Goal: Task Accomplishment & Management: Manage account settings

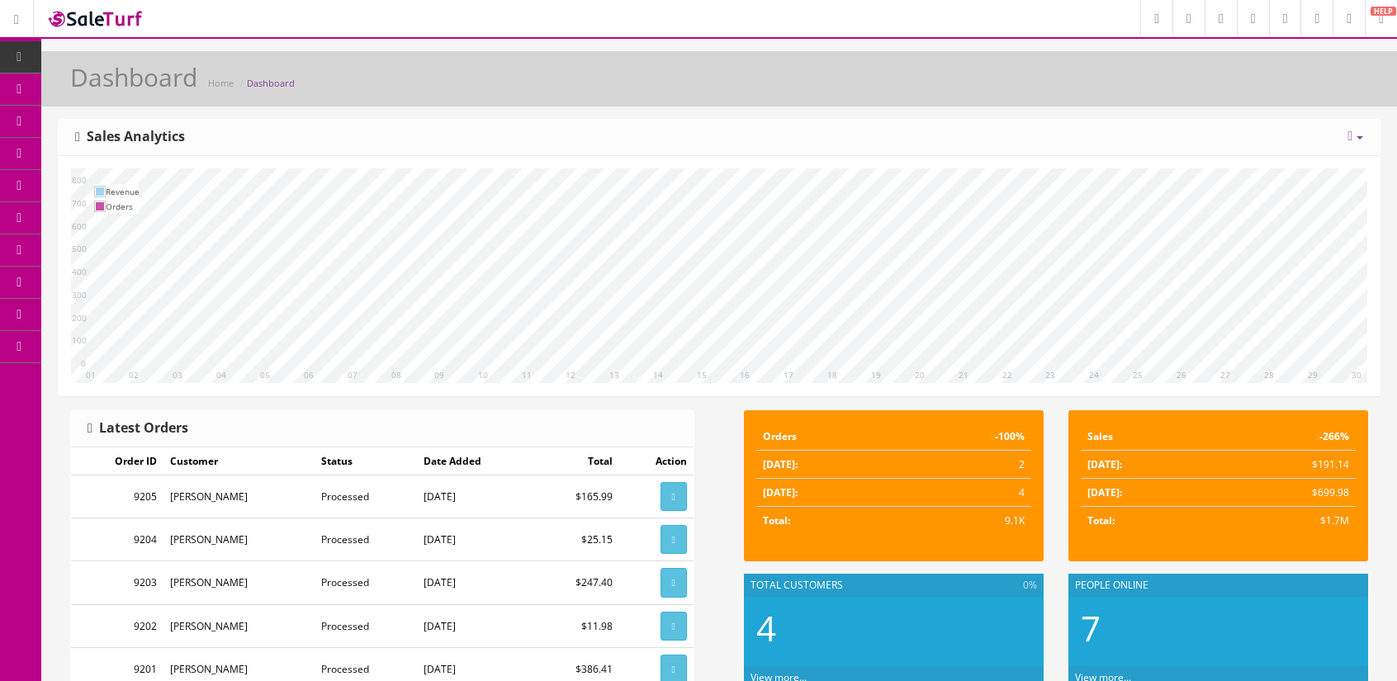
click at [88, 83] on icon at bounding box center [86, 88] width 17 height 13
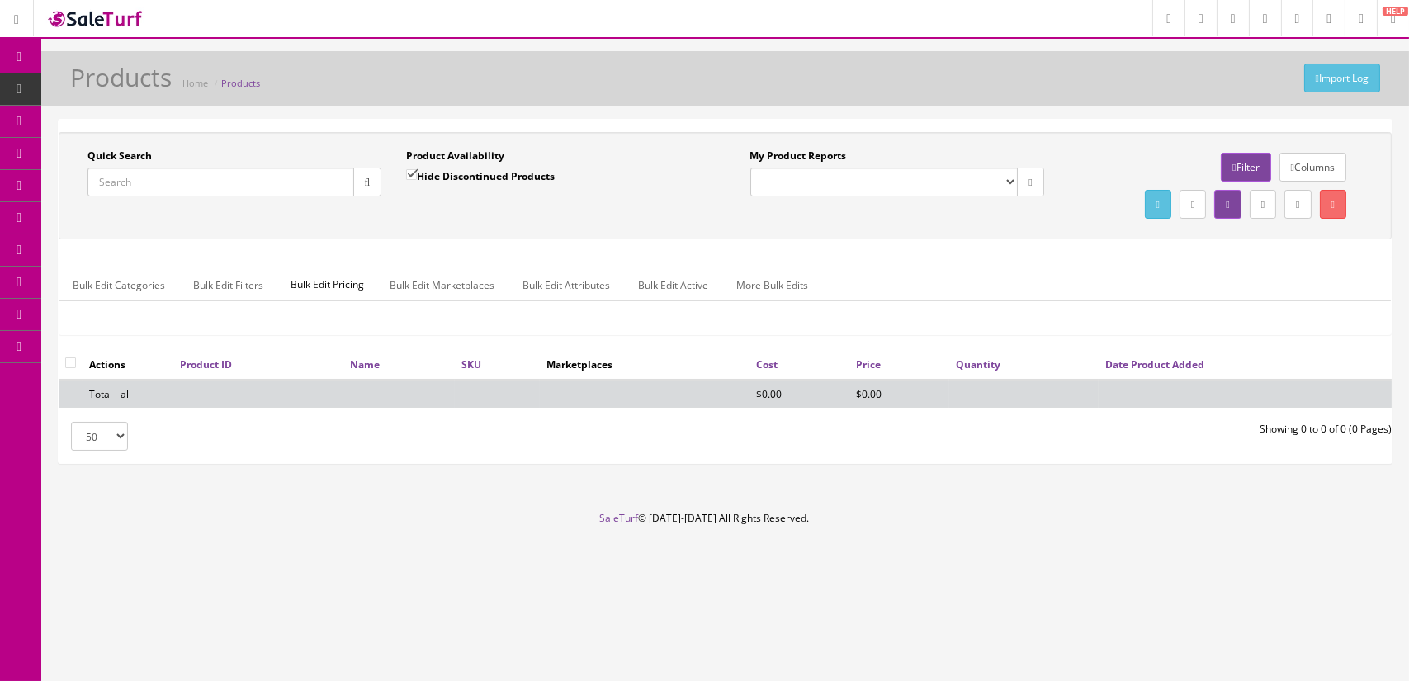
click at [144, 185] on input "Quick Search" at bounding box center [221, 182] width 267 height 29
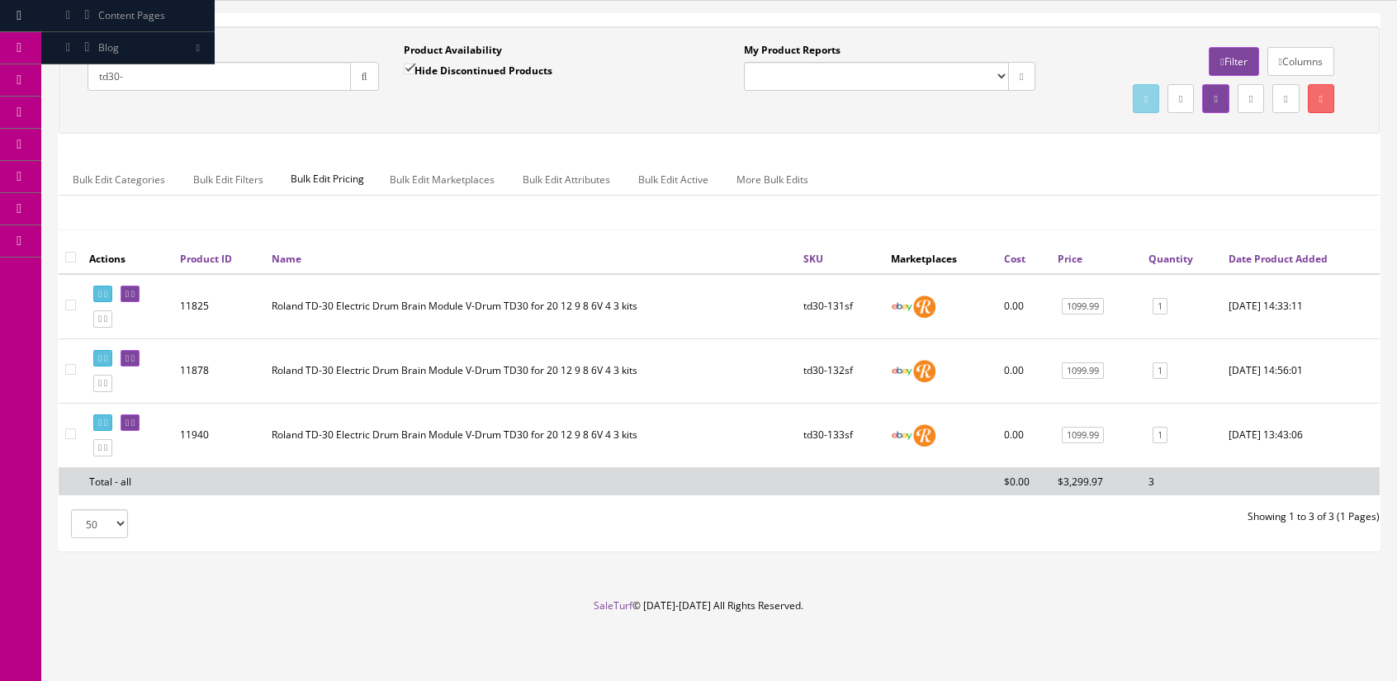
scroll to position [115, 0]
click at [1385, 374] on div "Quick Search td30- Date From Product Availability Hide Discontinued Products Da…" at bounding box center [719, 289] width 1356 height 552
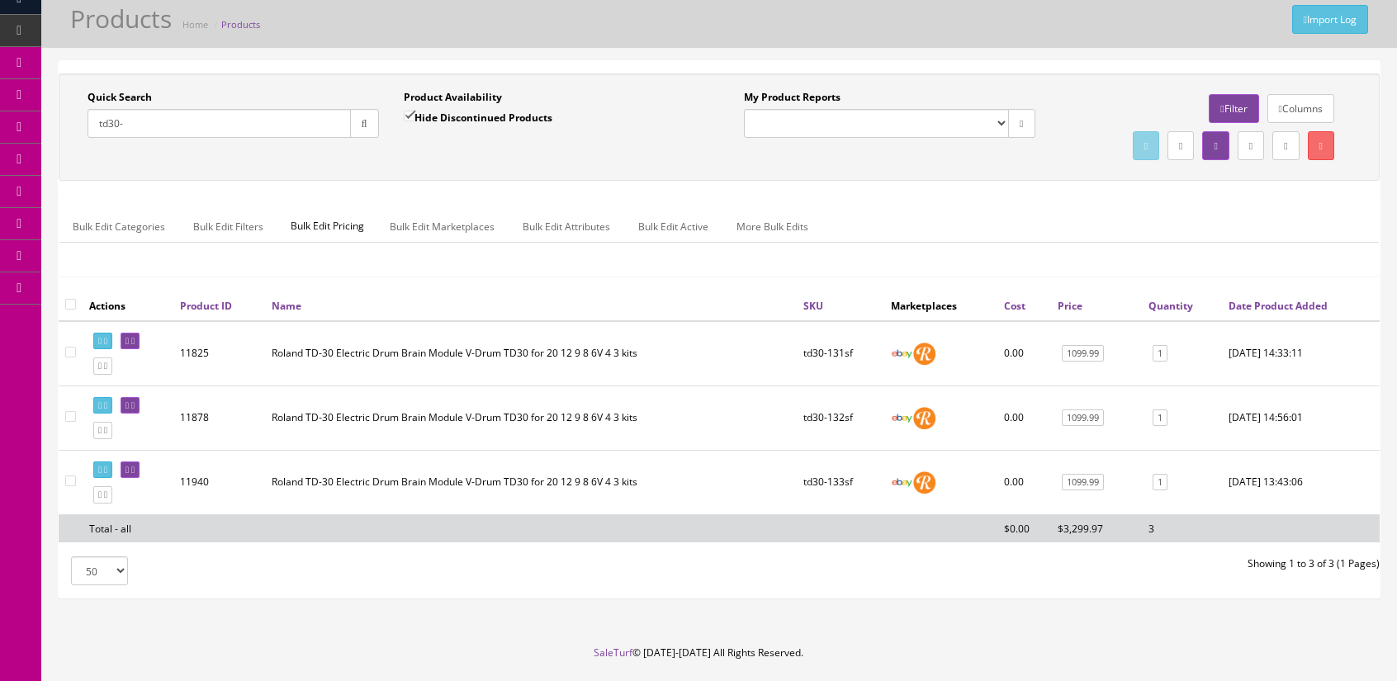
scroll to position [58, 0]
click at [448, 599] on div "Quick Search td30- Date From Product Availability Hide Discontinued Products Da…" at bounding box center [719, 330] width 1321 height 537
drag, startPoint x: 109, startPoint y: 120, endPoint x: 332, endPoint y: 102, distance: 223.7
click at [332, 104] on div "Quick Search td30-" at bounding box center [233, 115] width 291 height 48
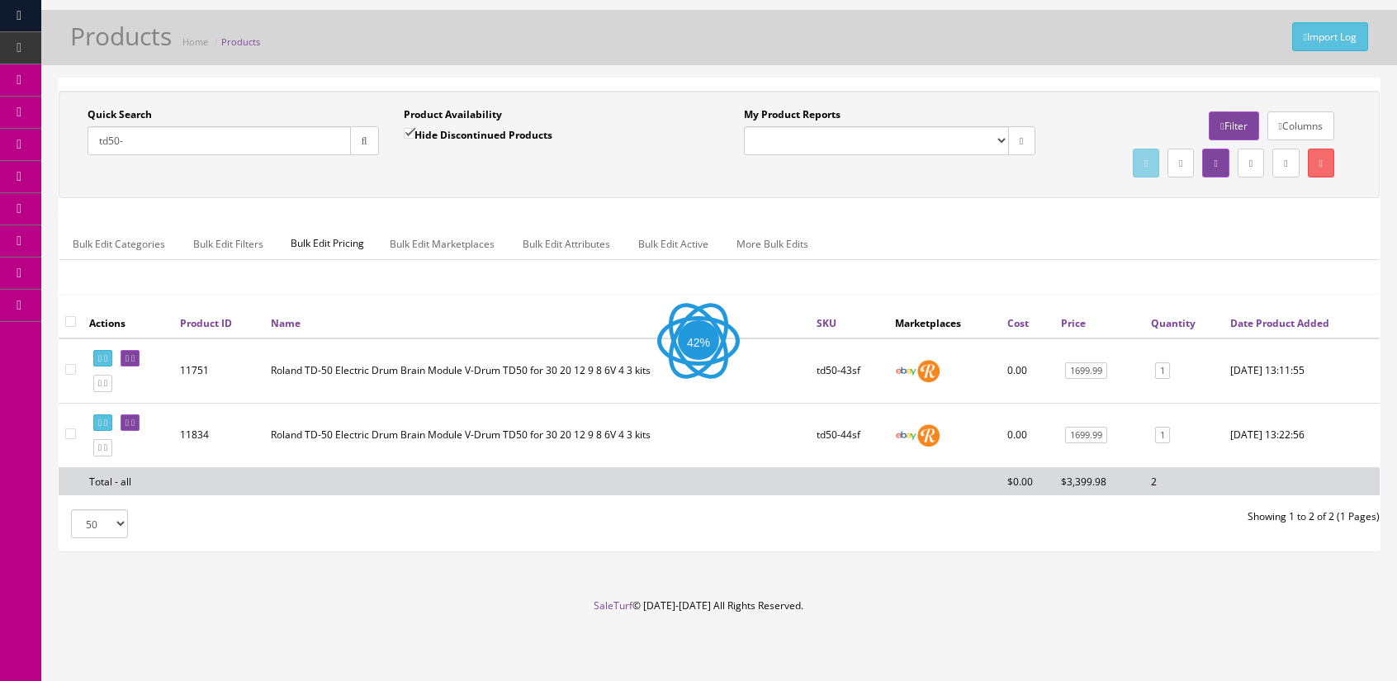
scroll to position [38, 0]
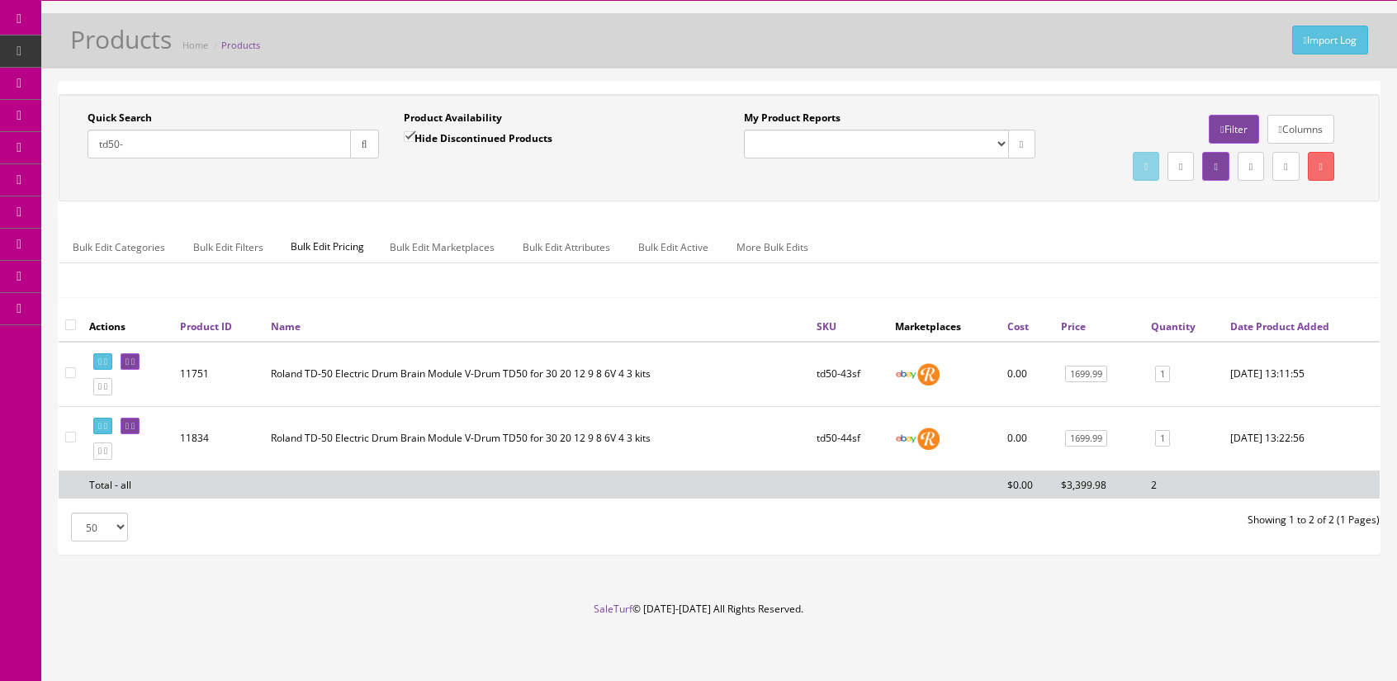
type input "td50-"
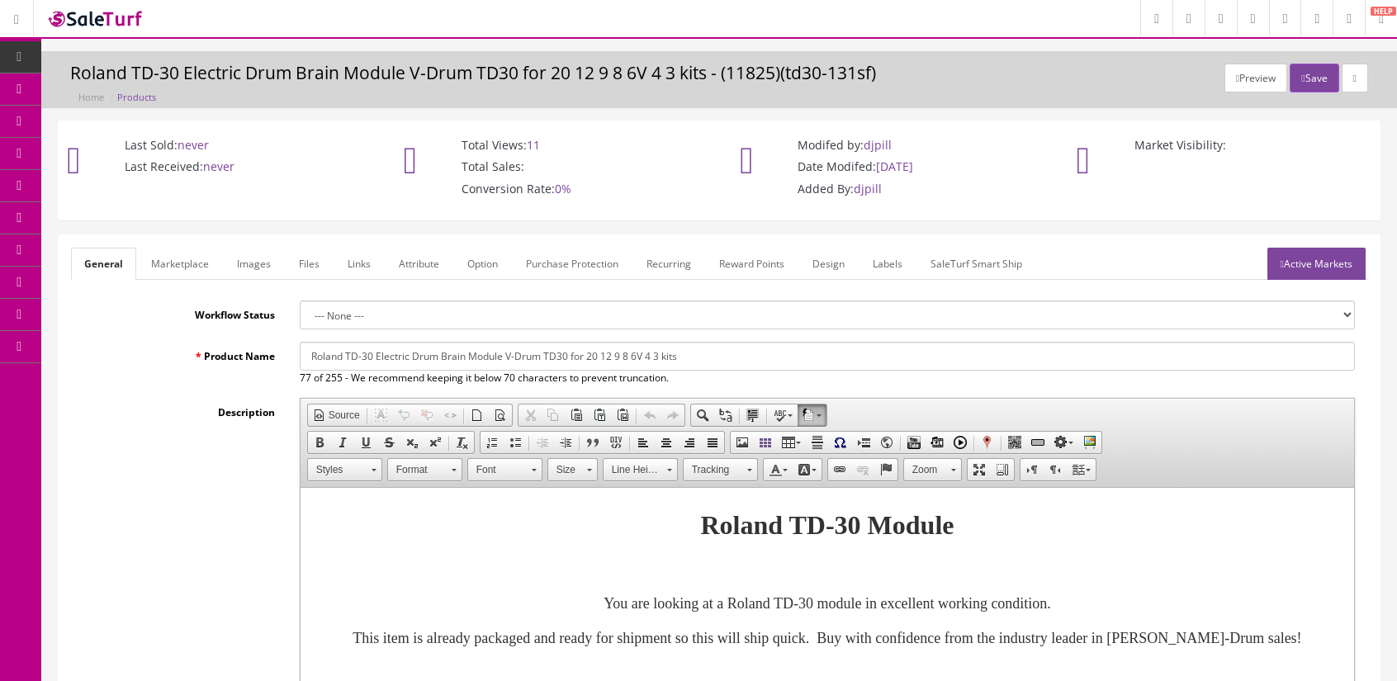
click at [130, 461] on div "Description Rich Text Editor, input-description1 Editor toolbars Document Sourc…" at bounding box center [719, 619] width 1296 height 443
click at [150, 509] on div "Description Rich Text Editor, input-description1 Editor toolbars Document Sourc…" at bounding box center [719, 619] width 1296 height 443
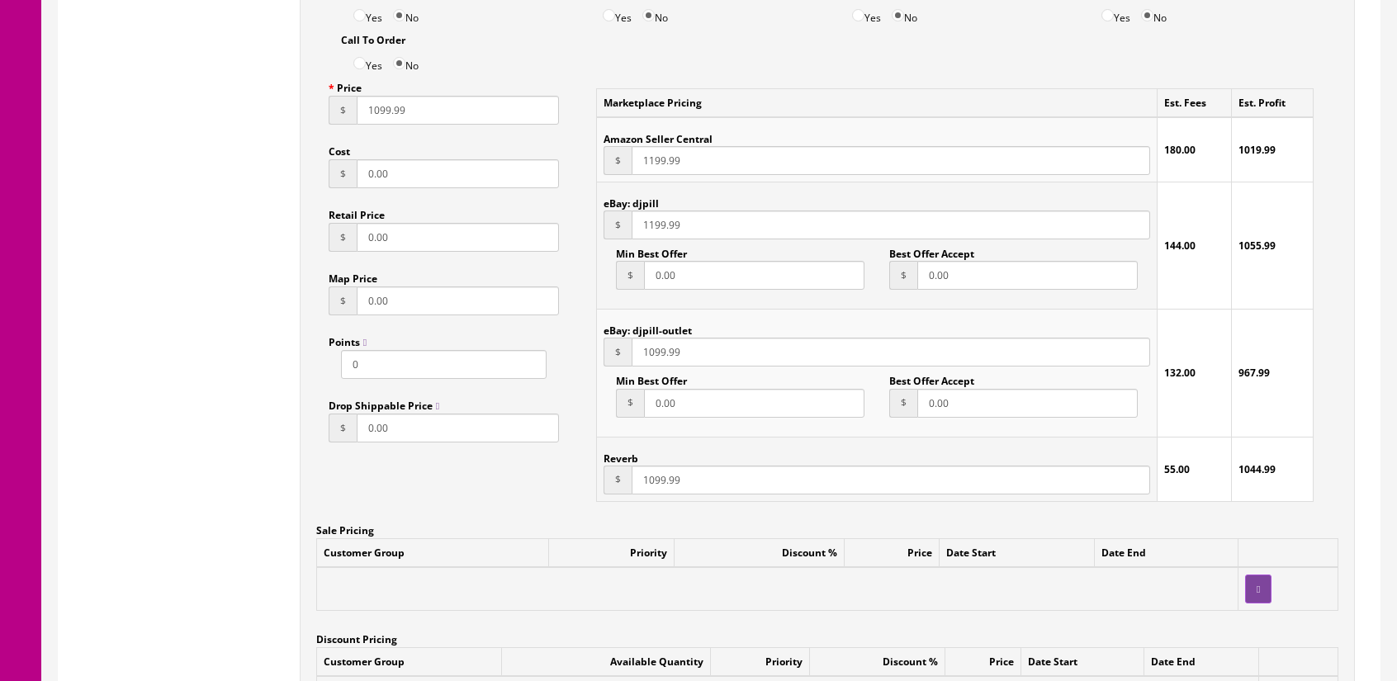
scroll to position [1110, 0]
click at [170, 329] on div "Pricing Accept Offers Yes No Request A Quote Yes No Login for Price Yes No Pric…" at bounding box center [719, 366] width 1296 height 806
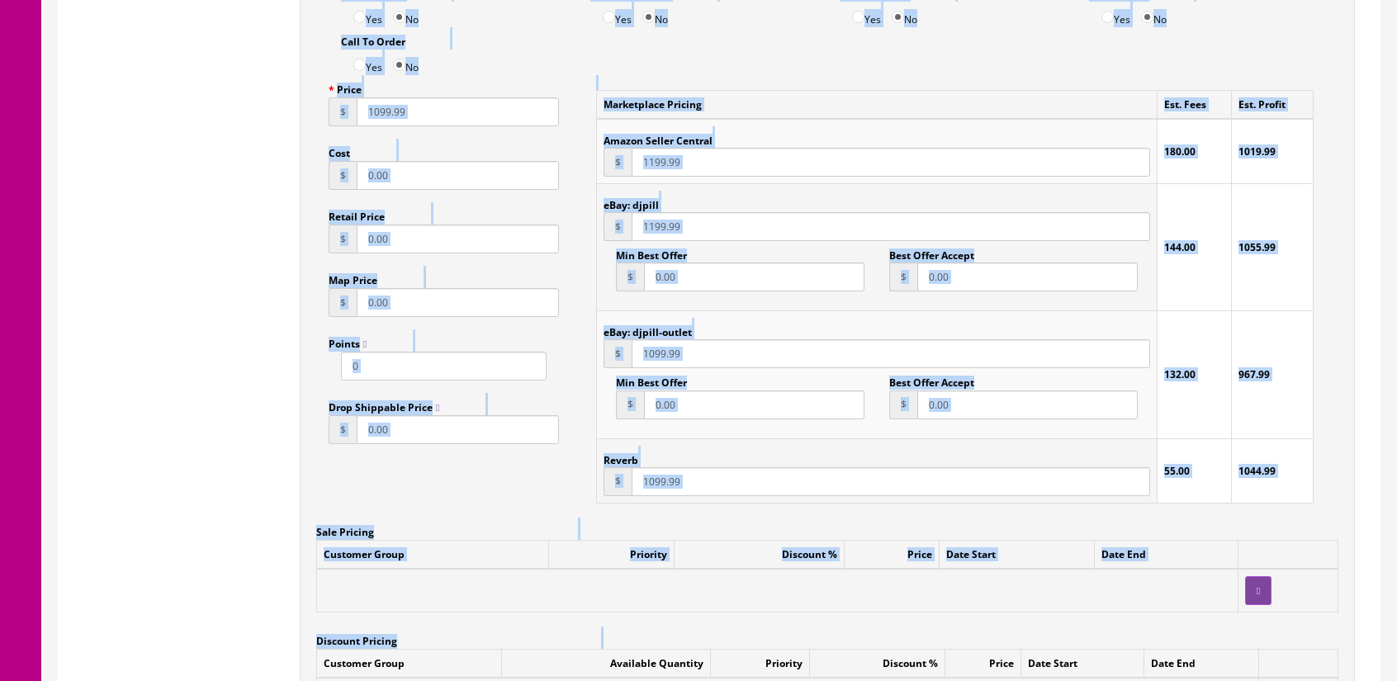
drag, startPoint x: 1352, startPoint y: 670, endPoint x: 77, endPoint y: 121, distance: 1388.7
click at [76, 121] on div "Pricing Accept Offers Yes No Request A Quote Yes No Login for Price Yes No Pric…" at bounding box center [719, 366] width 1296 height 806
click at [77, 121] on div "Pricing Accept Offers Yes No Request A Quote Yes No Login for Price Yes No Pric…" at bounding box center [719, 366] width 1296 height 806
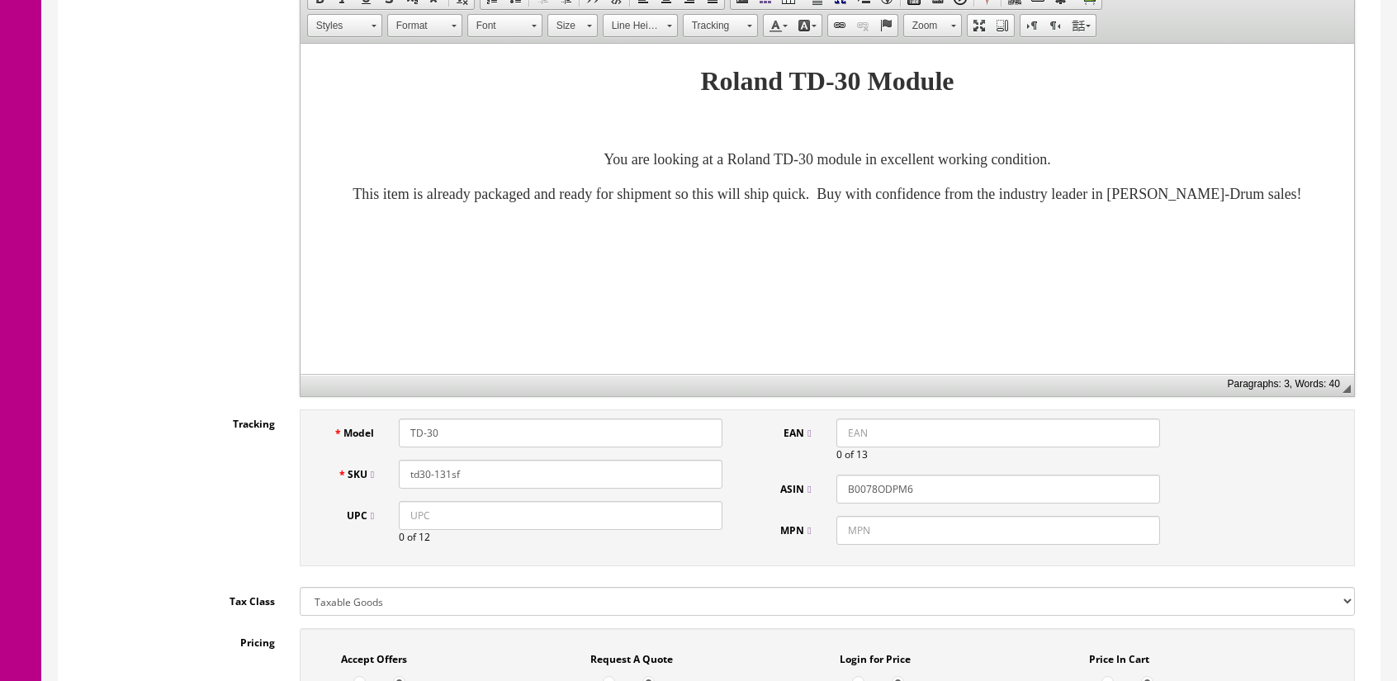
scroll to position [0, 0]
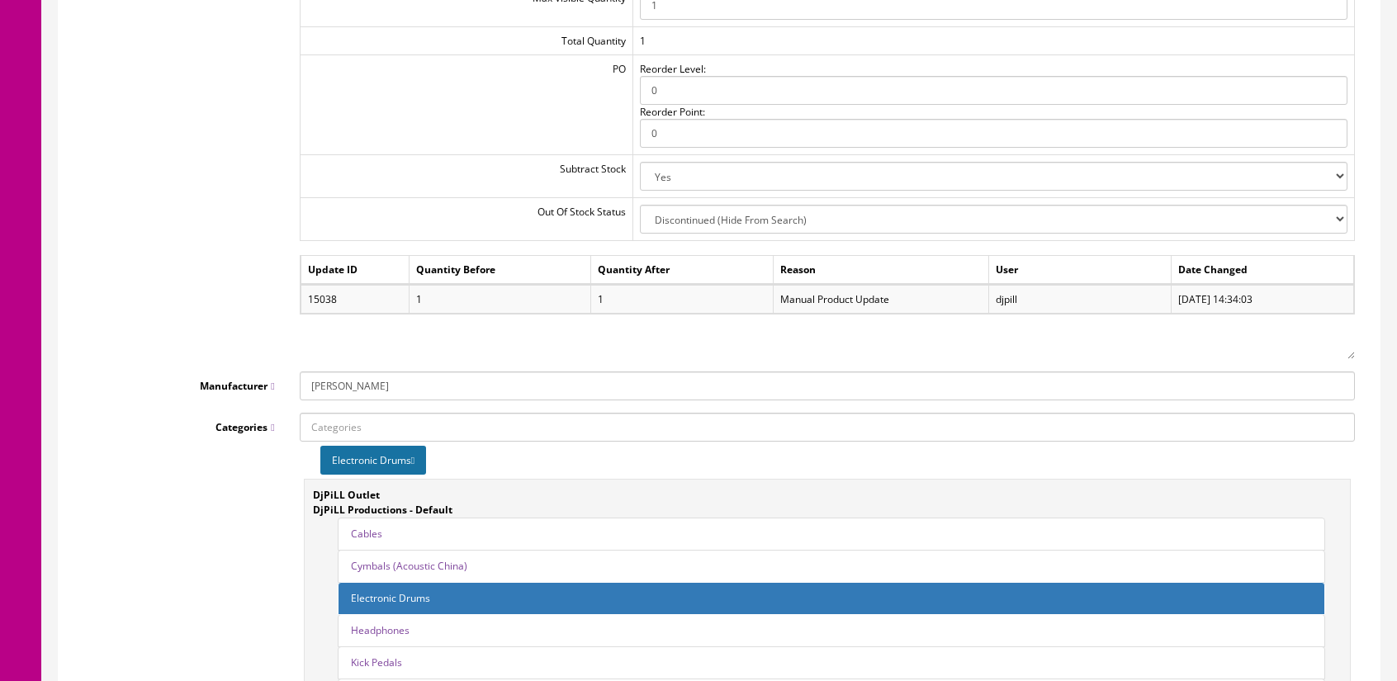
scroll to position [2229, 0]
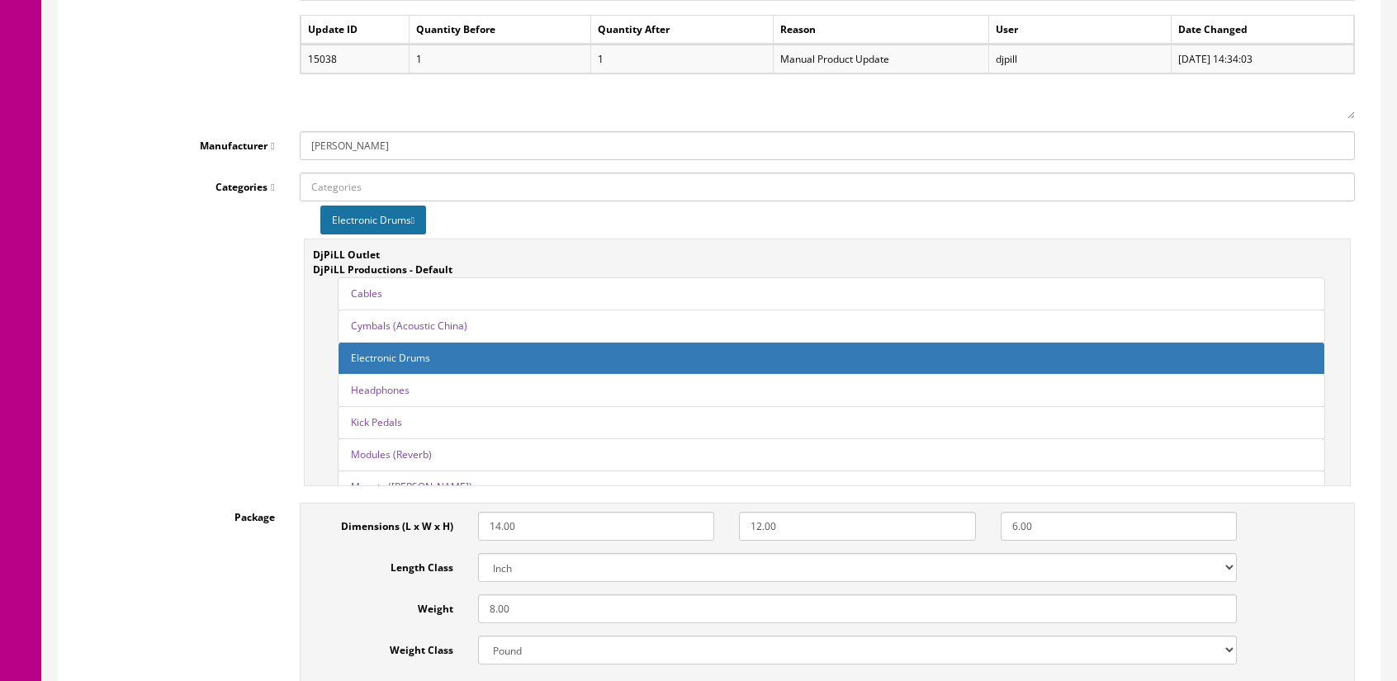
click at [107, 288] on div "Categories Electronic Drums DjPiLL Outlet DjPiLL Productions - Default Cables" at bounding box center [719, 332] width 1296 height 318
click at [103, 329] on div "Categories Electronic Drums DjPiLL Outlet DjPiLL Productions - Default Cables" at bounding box center [719, 332] width 1296 height 318
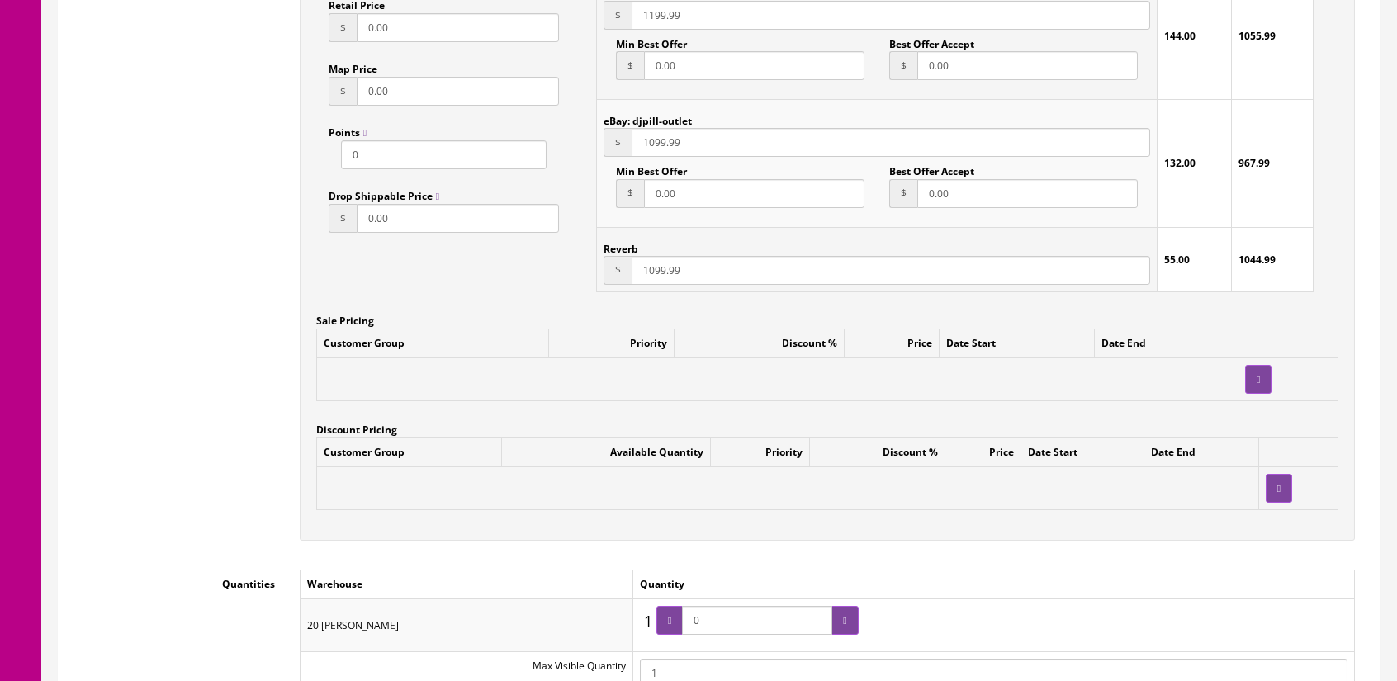
scroll to position [1073, 0]
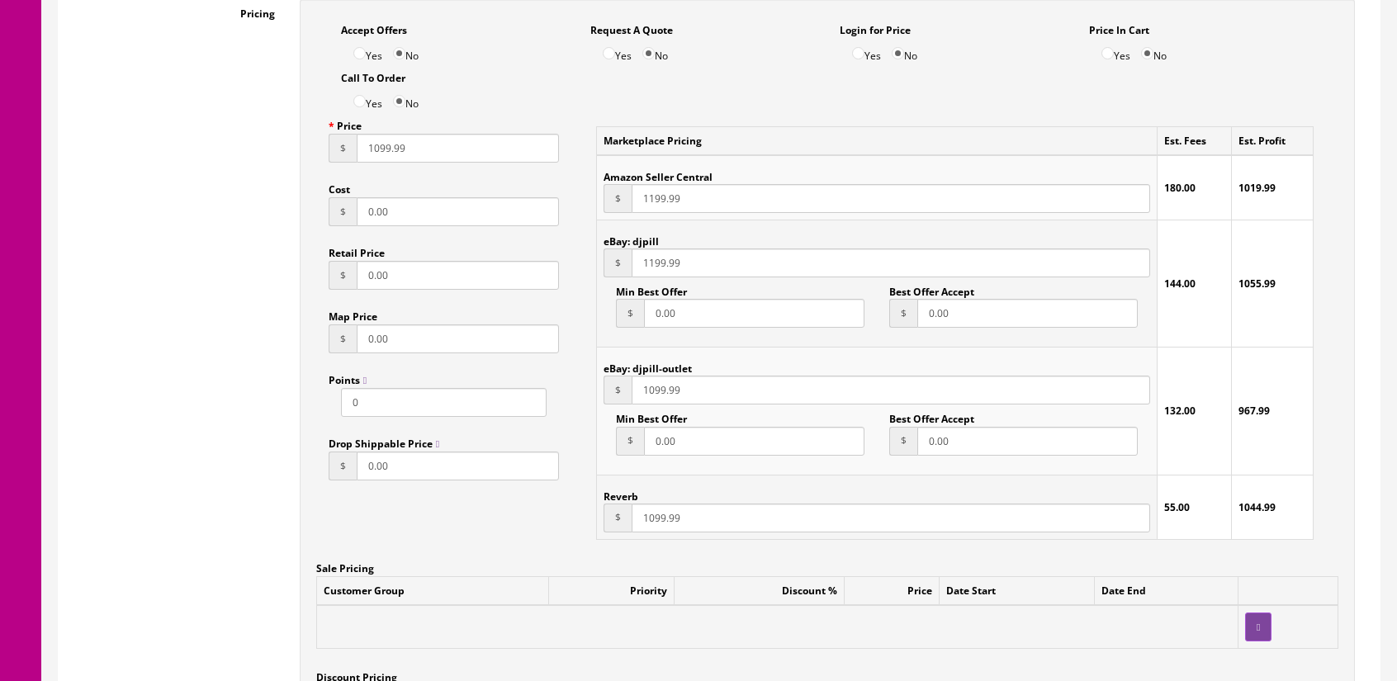
click at [1375, 326] on div "General Marketplace Images Files Links Attribute Option Purchase Protection Rec…" at bounding box center [719, 518] width 1321 height 2713
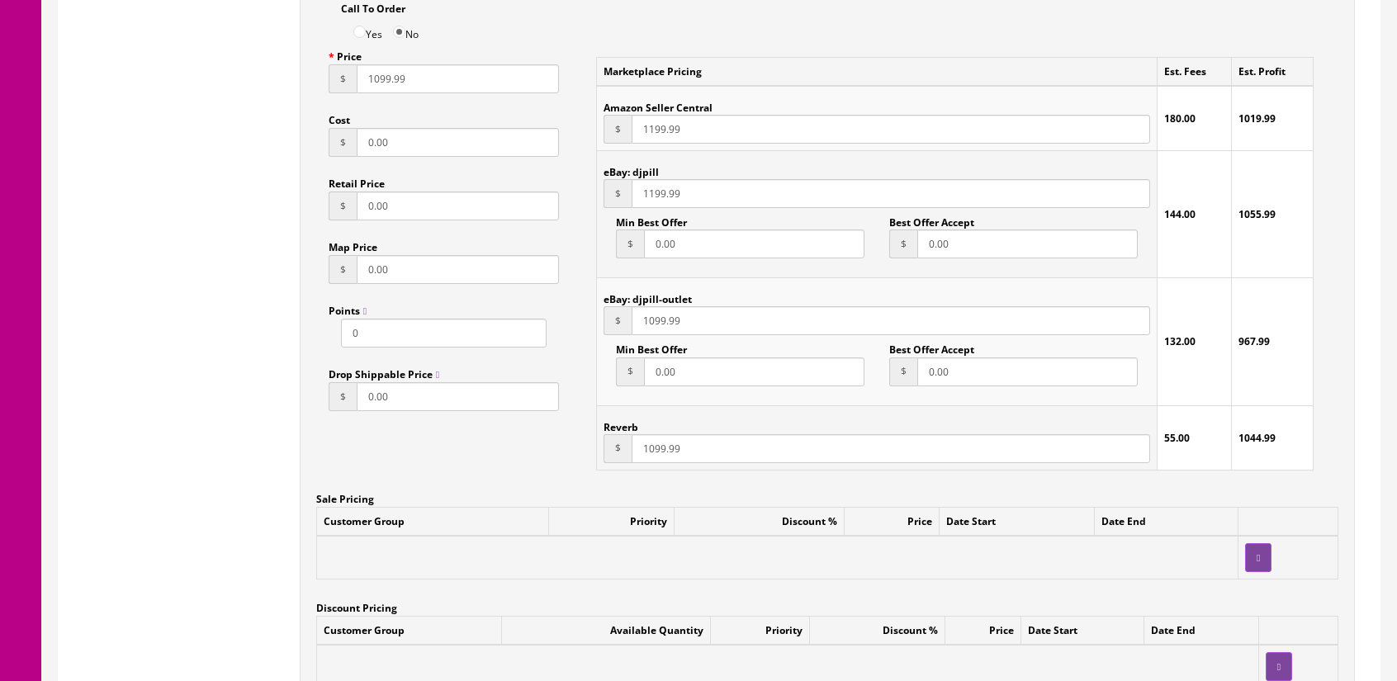
scroll to position [1156, 0]
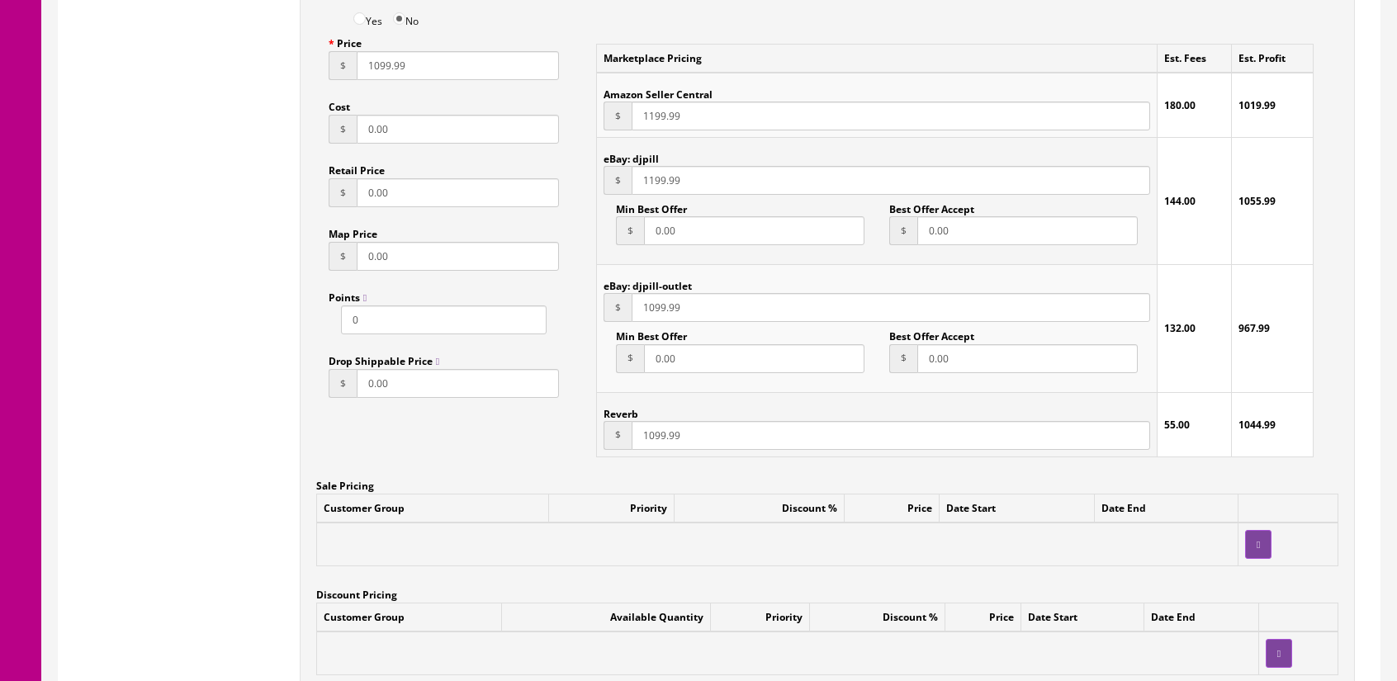
click at [178, 324] on div "Pricing Accept Offers Yes No Request A Quote Yes No Login for Price Yes No Pric…" at bounding box center [719, 320] width 1296 height 806
click at [1369, 318] on div "General Marketplace Images Files Links Attribute Option Purchase Protection Rec…" at bounding box center [719, 435] width 1321 height 2713
click at [1369, 334] on div "General Marketplace Images Files Links Attribute Option Purchase Protection Rec…" at bounding box center [719, 435] width 1321 height 2713
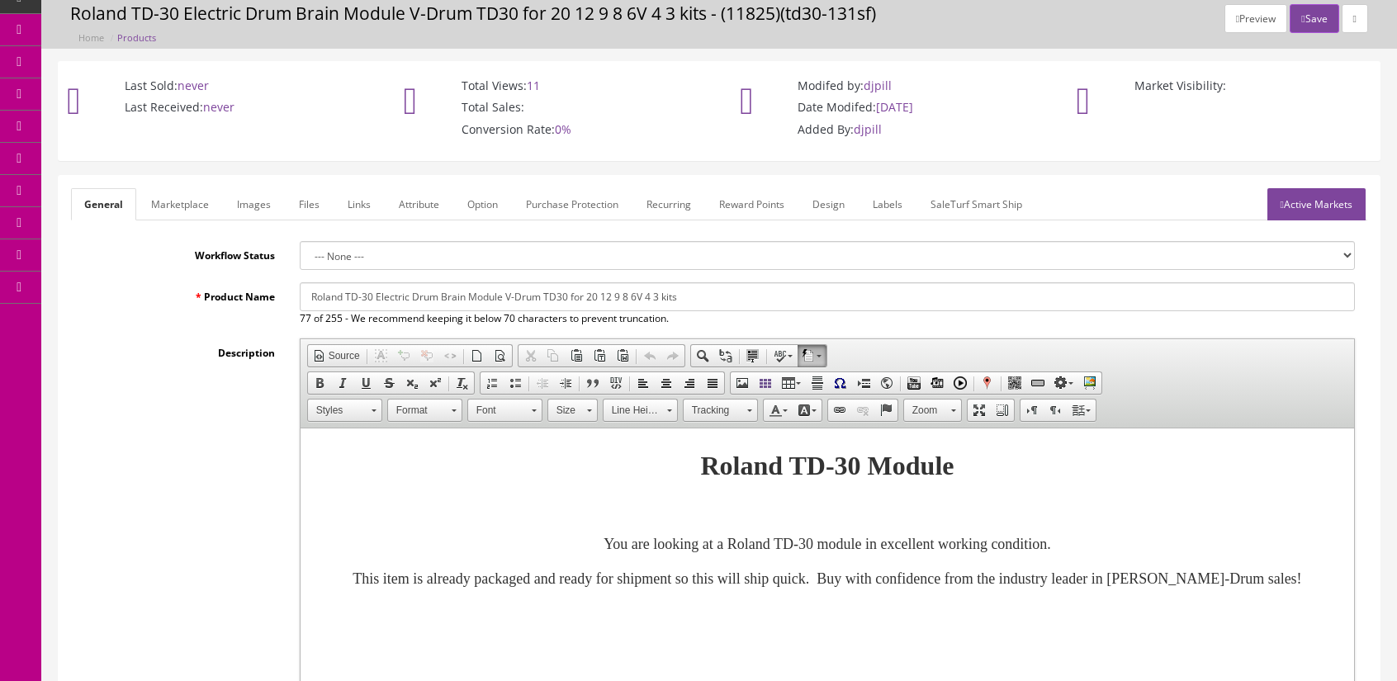
scroll to position [0, 0]
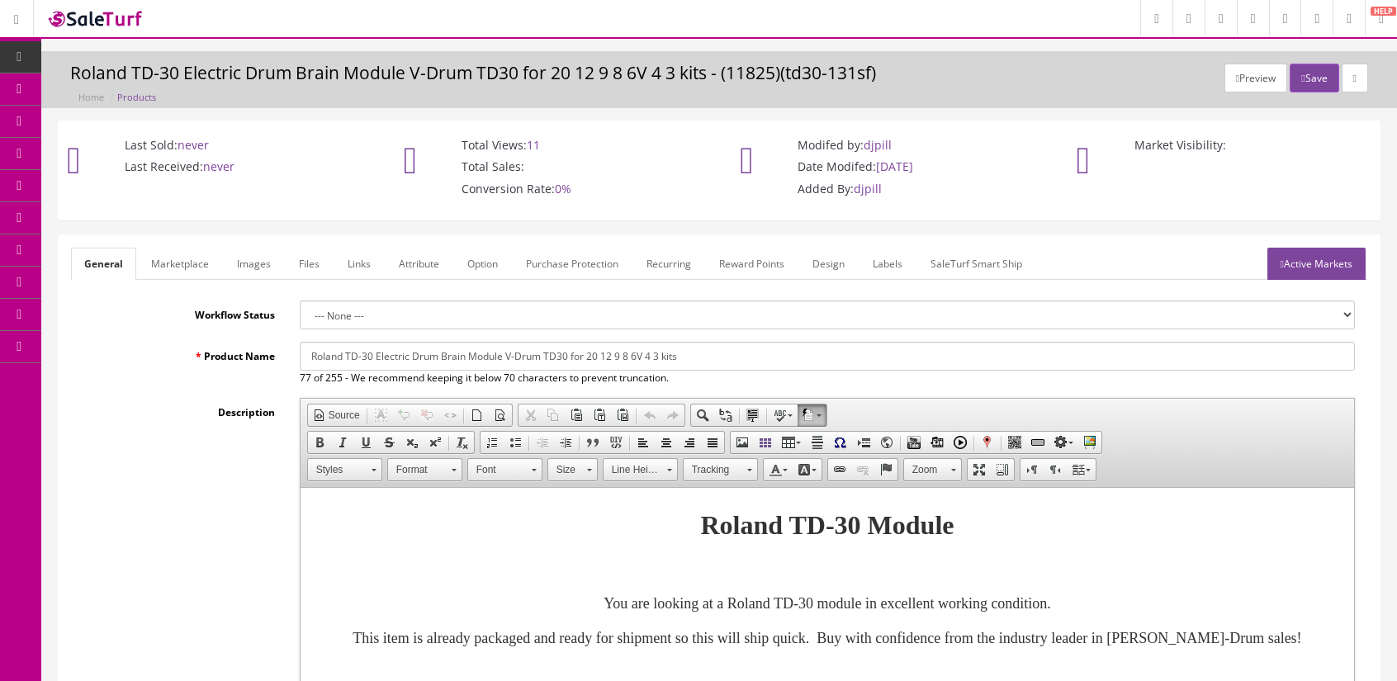
click at [120, 442] on div "Description Rich Text Editor, input-description1 Editor toolbars Document Sourc…" at bounding box center [719, 619] width 1296 height 443
click at [142, 457] on div "Description Rich Text Editor, input-description1 Editor toolbars Document Sourc…" at bounding box center [719, 619] width 1296 height 443
click at [246, 262] on link "Images" at bounding box center [254, 264] width 60 height 32
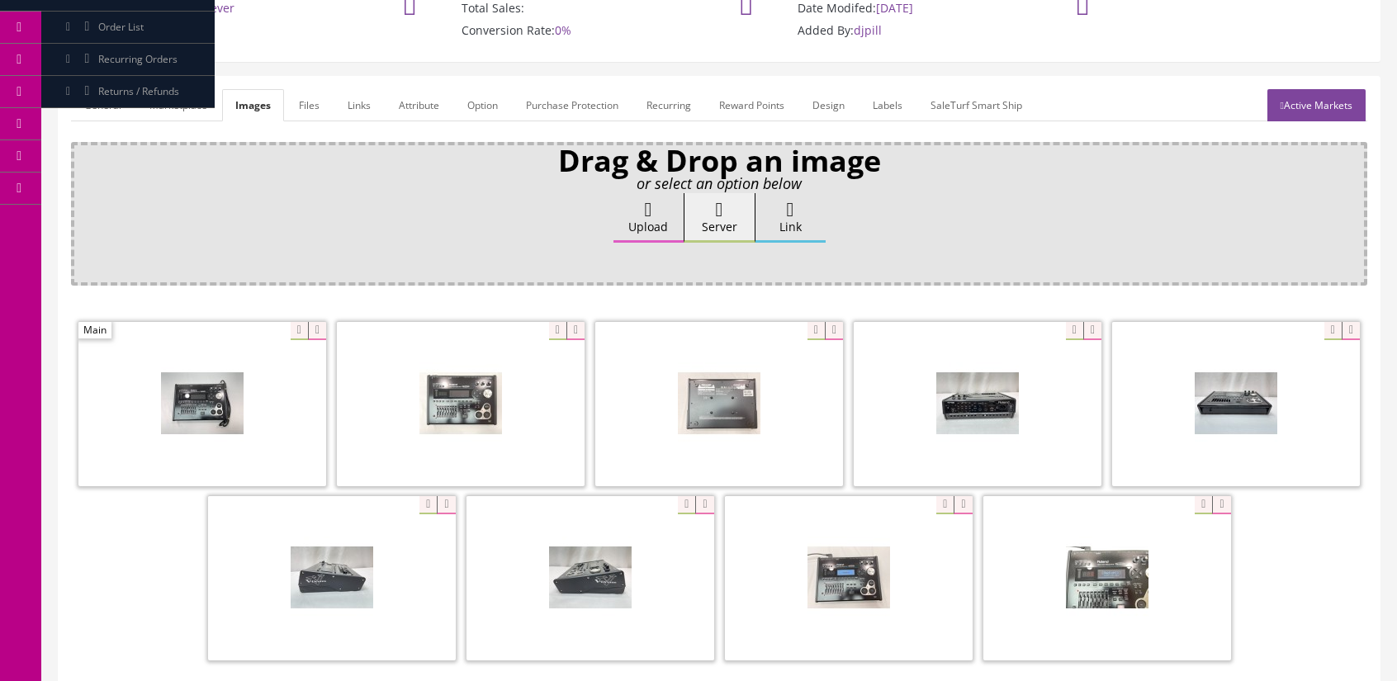
scroll to position [248, 0]
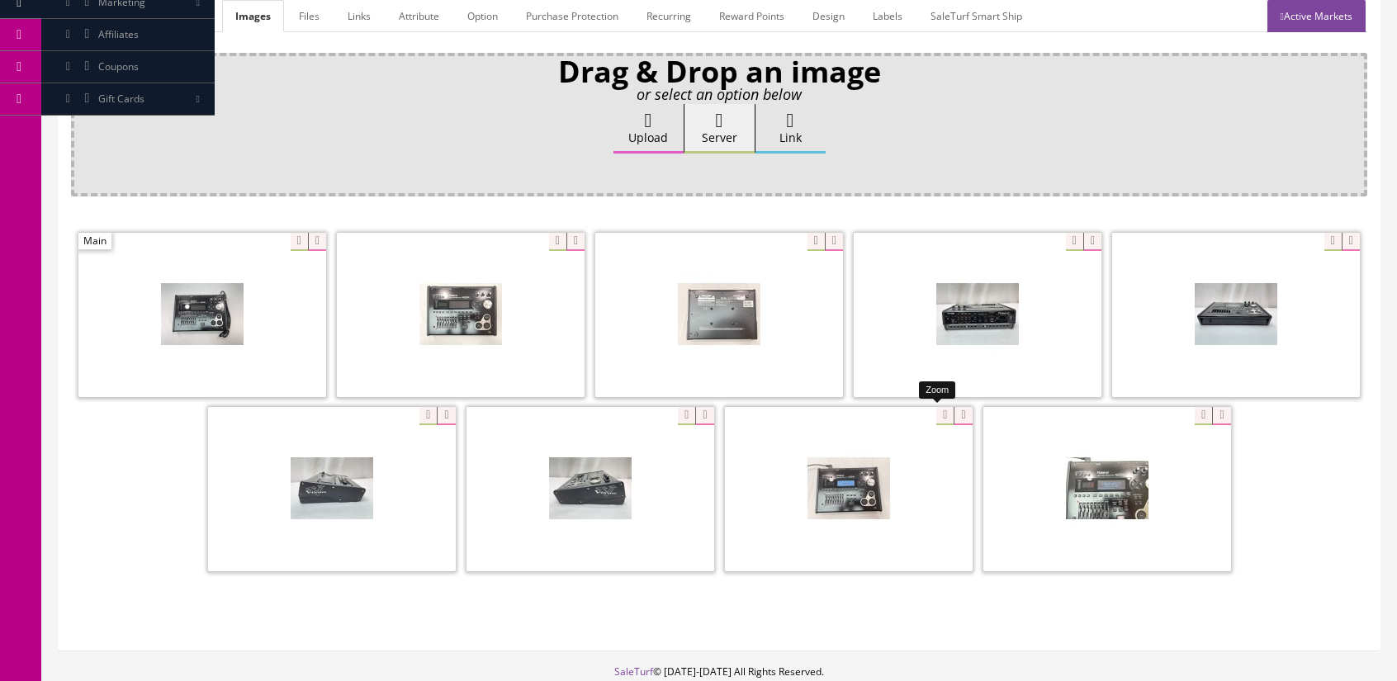
click at [935, 411] on div at bounding box center [849, 488] width 248 height 165
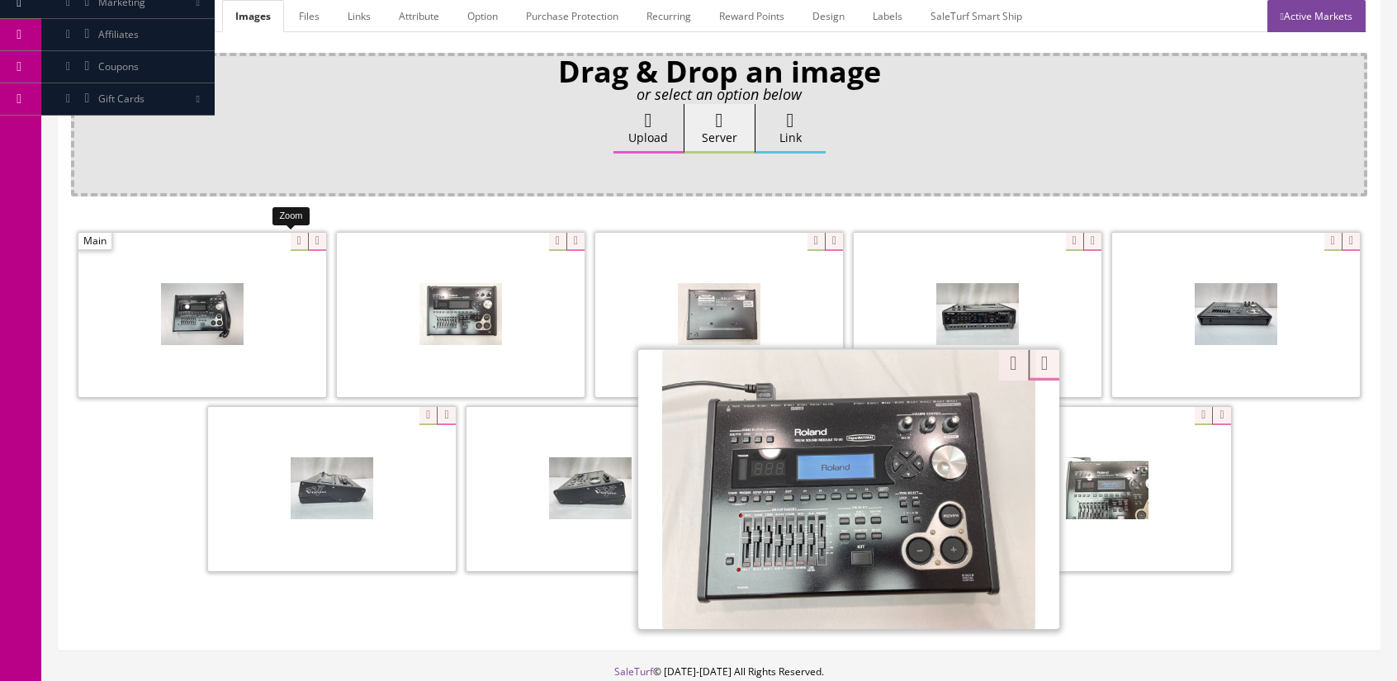
click at [282, 244] on div at bounding box center [202, 314] width 248 height 165
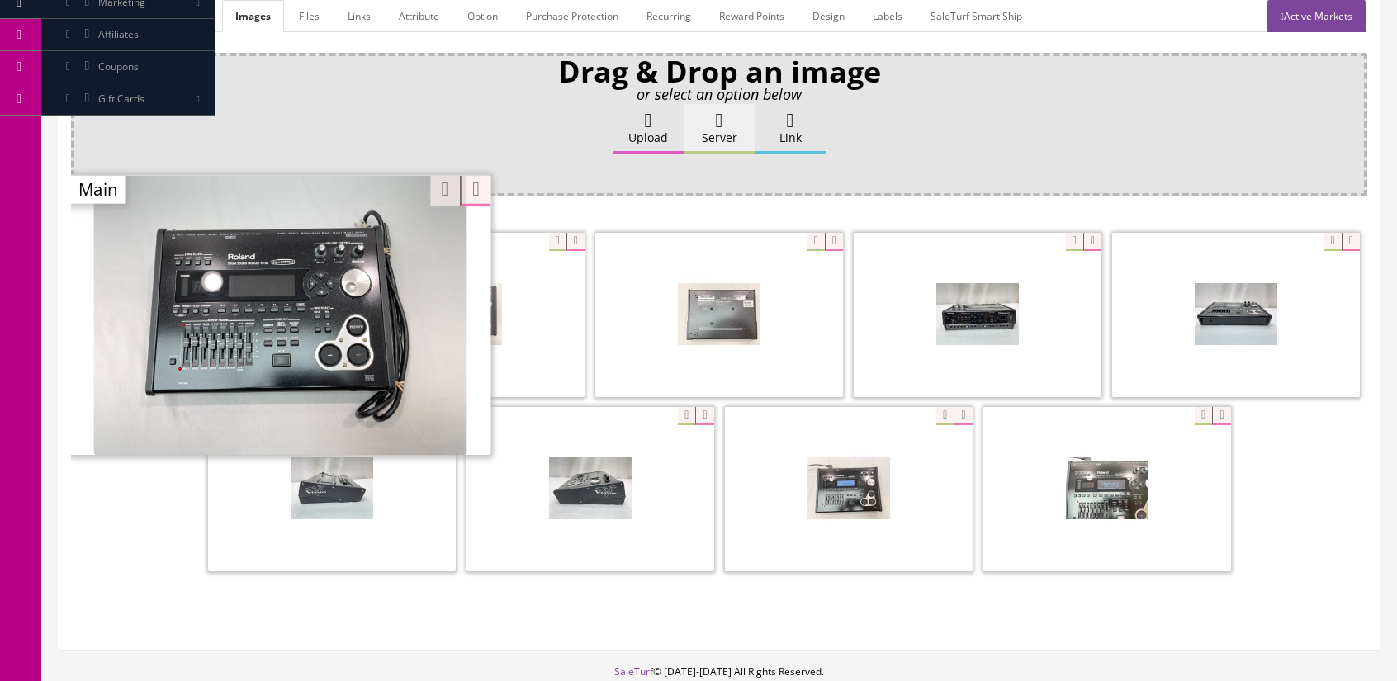
click at [1309, 511] on div at bounding box center [719, 404] width 1296 height 348
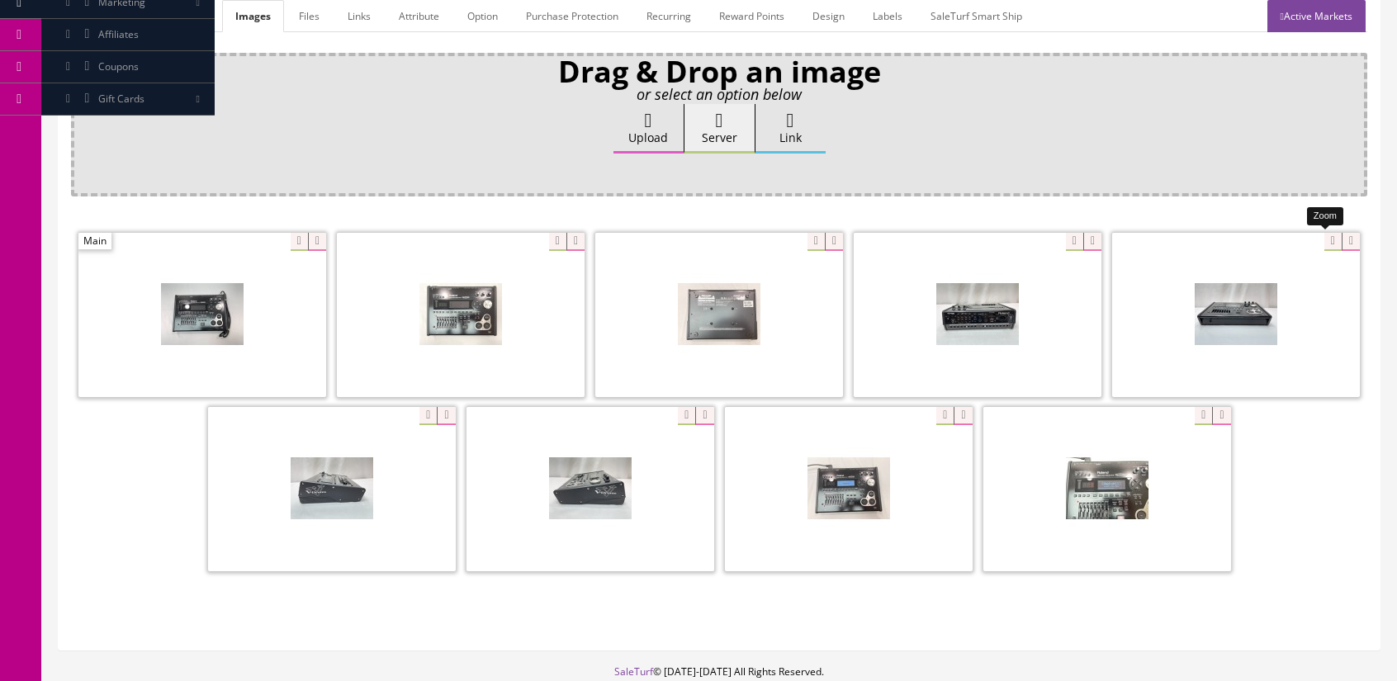
click at [1315, 234] on div at bounding box center [1236, 314] width 248 height 165
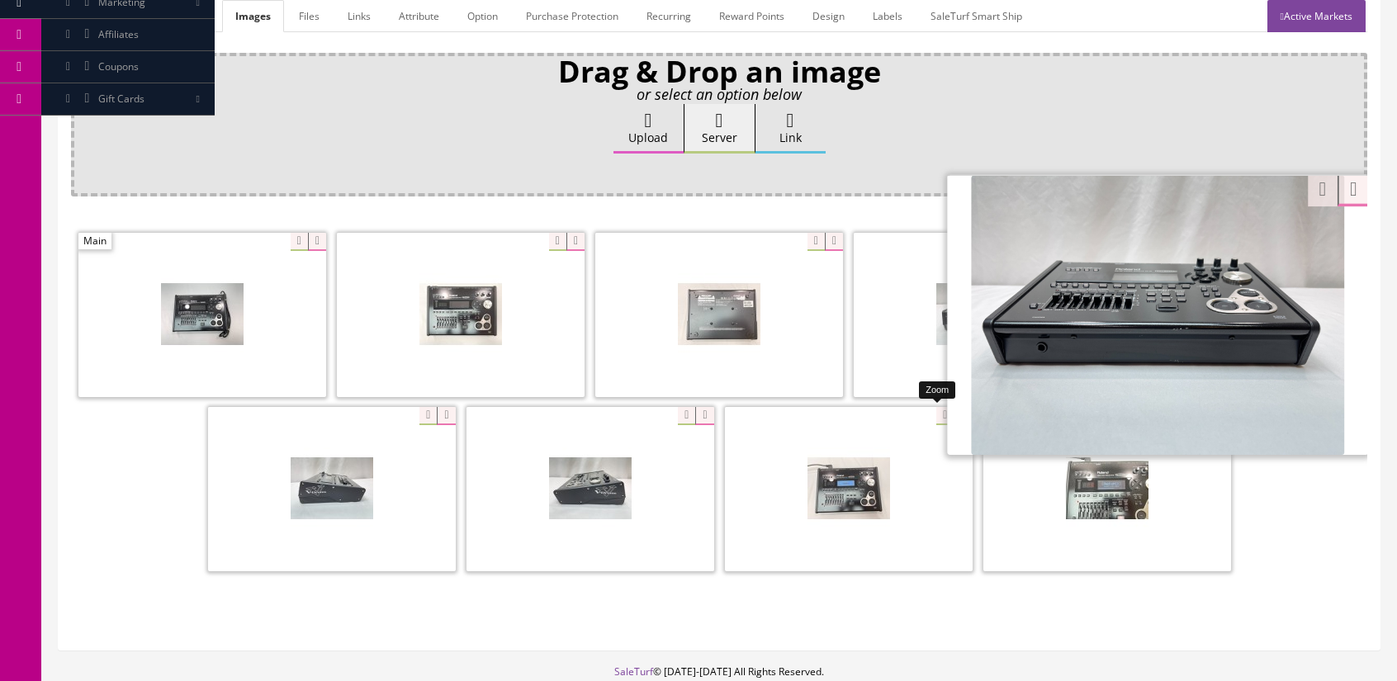
click at [928, 416] on div at bounding box center [849, 488] width 248 height 165
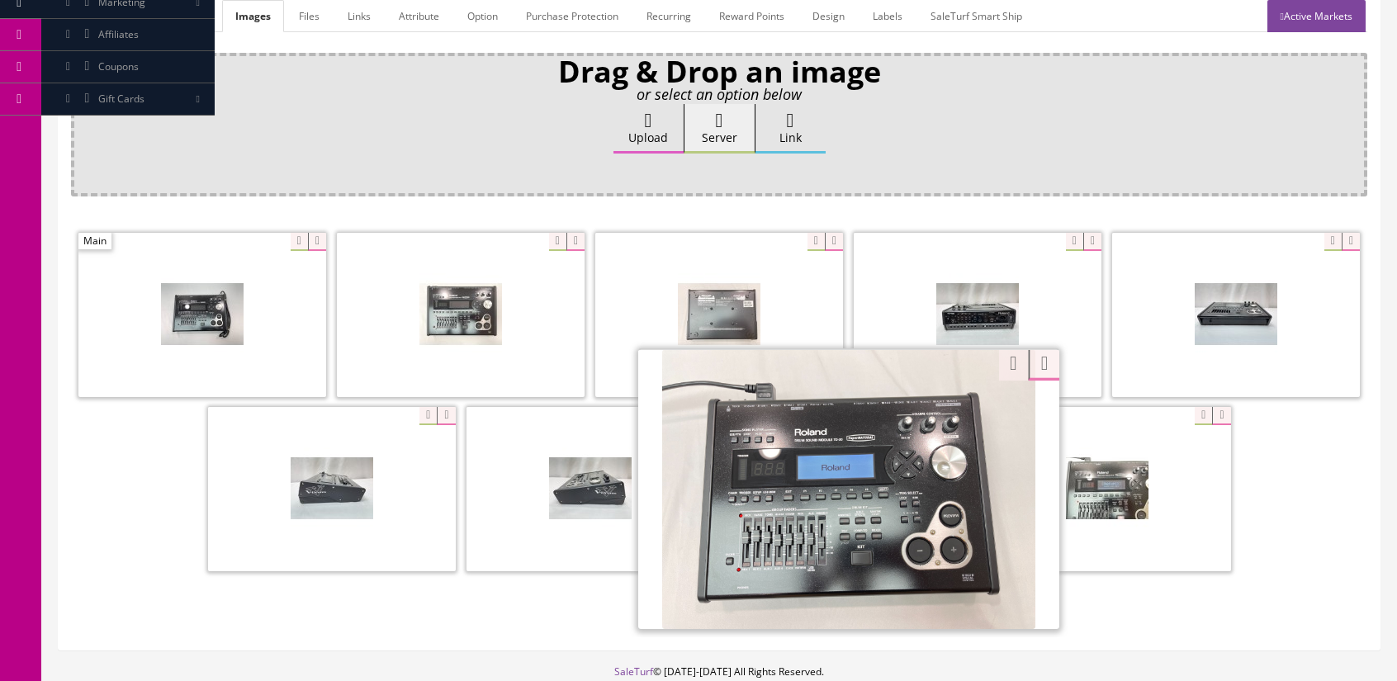
click at [88, 503] on div at bounding box center [719, 404] width 1296 height 348
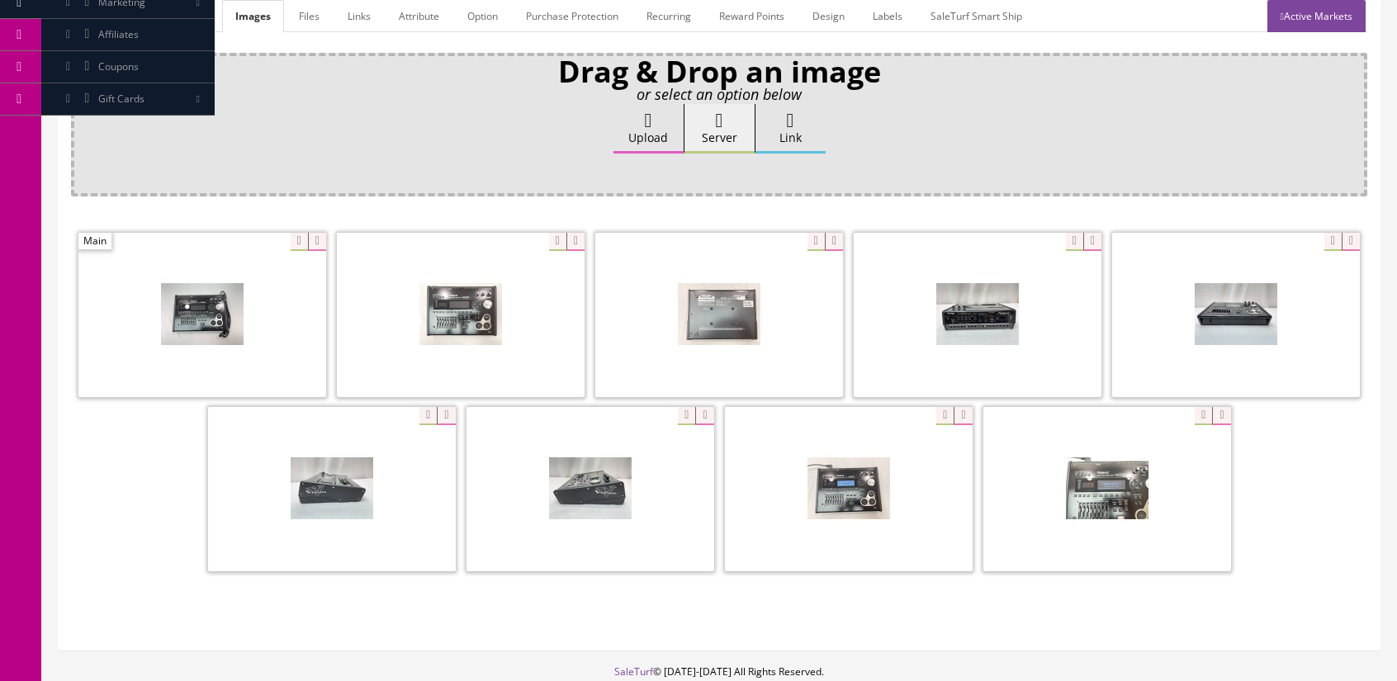
click at [101, 490] on div at bounding box center [719, 404] width 1296 height 348
click at [1291, 495] on div at bounding box center [719, 404] width 1296 height 348
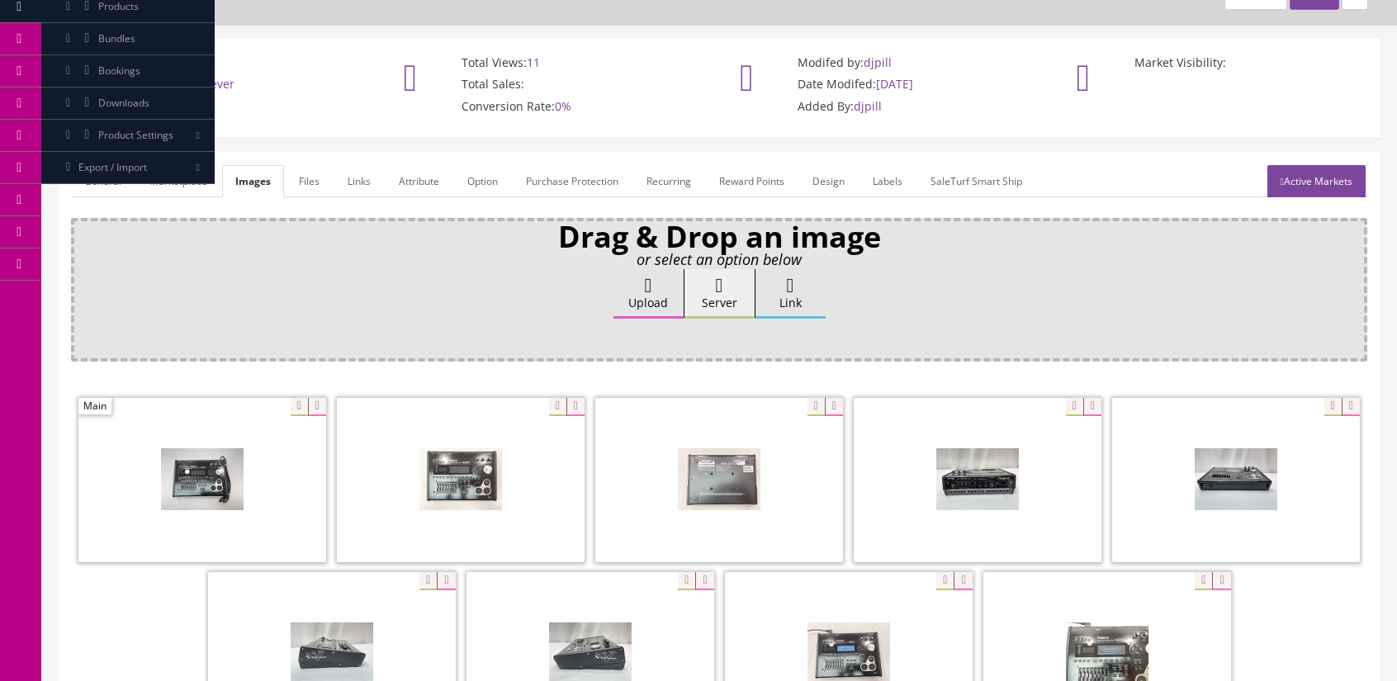
scroll to position [0, 0]
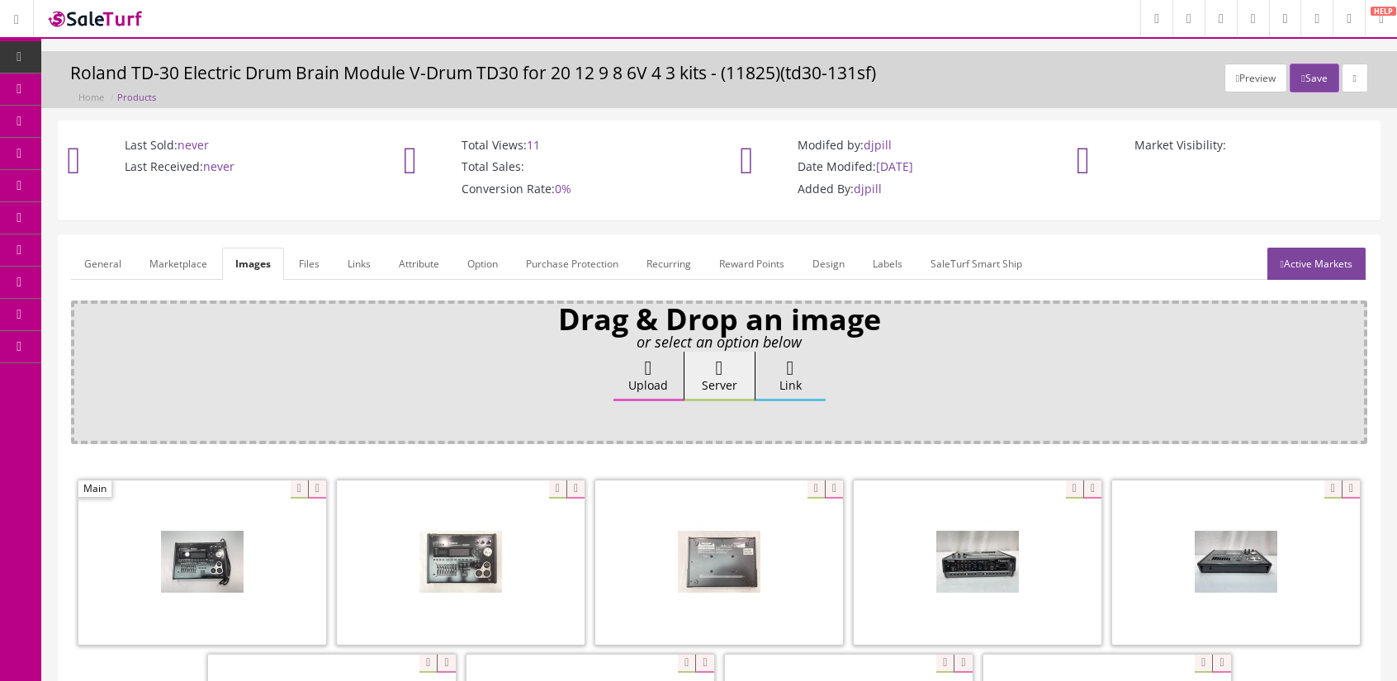
click at [783, 457] on div "Drag & Drop an image or select an option below Upload Server Link Ok WM Left To…" at bounding box center [719, 593] width 1296 height 585
click at [839, 457] on div "Drag & Drop an image or select an option below Upload Server Link Ok WM Left To…" at bounding box center [719, 593] width 1296 height 585
click at [852, 463] on div "Drag & Drop an image or select an option below Upload Server Link Ok WM Left To…" at bounding box center [719, 593] width 1296 height 585
drag, startPoint x: 872, startPoint y: 453, endPoint x: 855, endPoint y: 443, distance: 20.0
click at [855, 443] on div "Drag & Drop an image or select an option below Upload Server Link Ok WM Left To…" at bounding box center [719, 593] width 1296 height 585
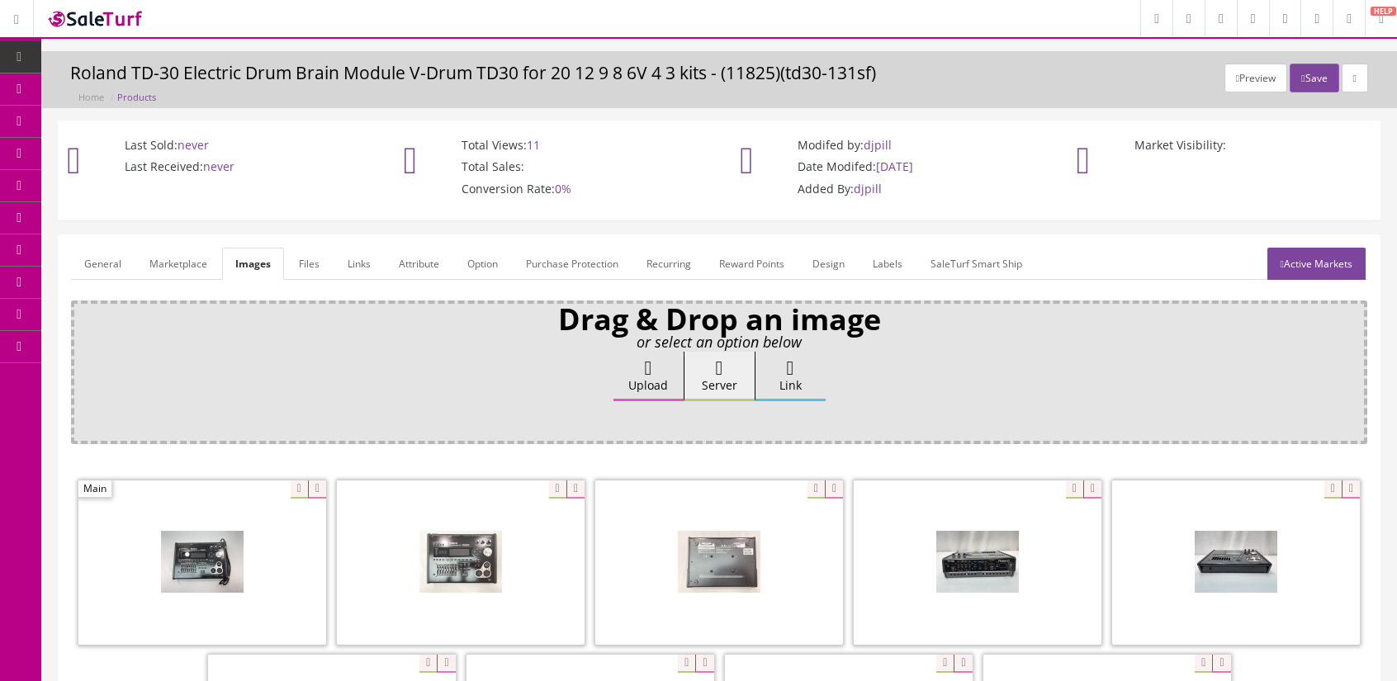
drag, startPoint x: 466, startPoint y: 424, endPoint x: 449, endPoint y: 403, distance: 26.4
click at [120, 94] on span "Products" at bounding box center [118, 89] width 40 height 14
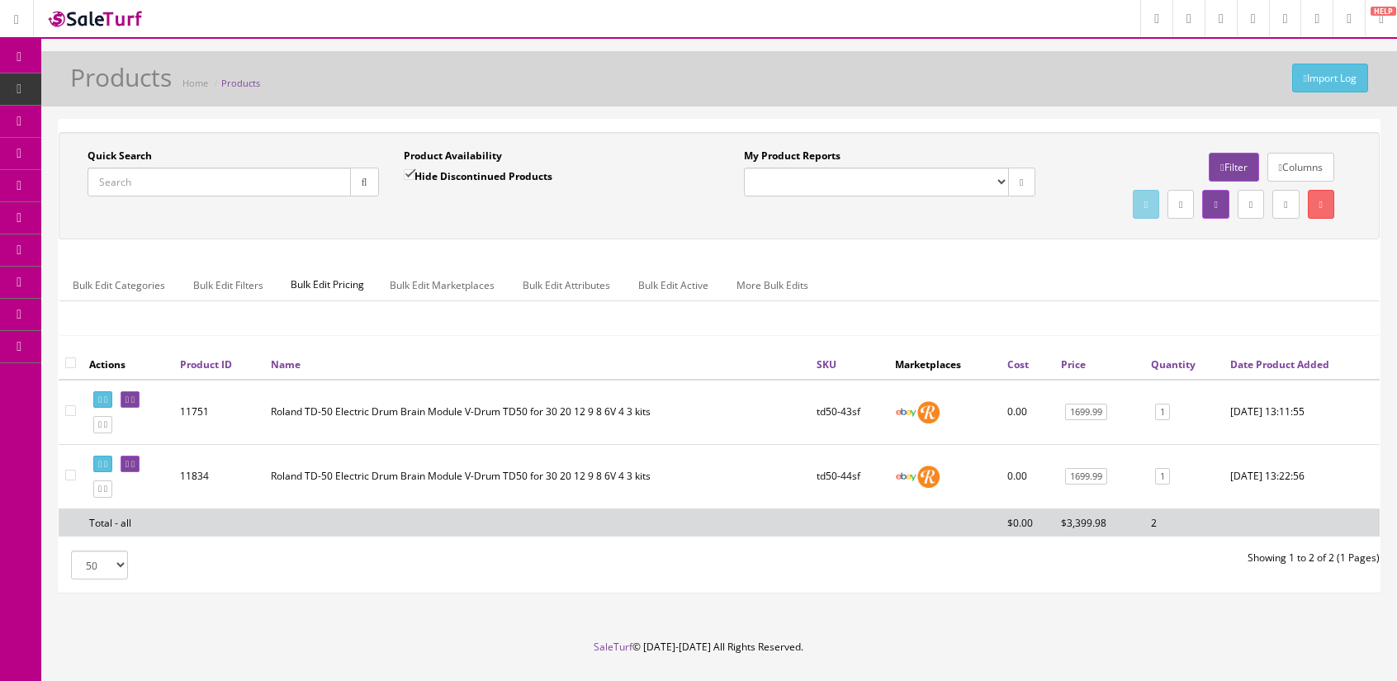
click at [258, 178] on input "Quick Search" at bounding box center [219, 182] width 263 height 29
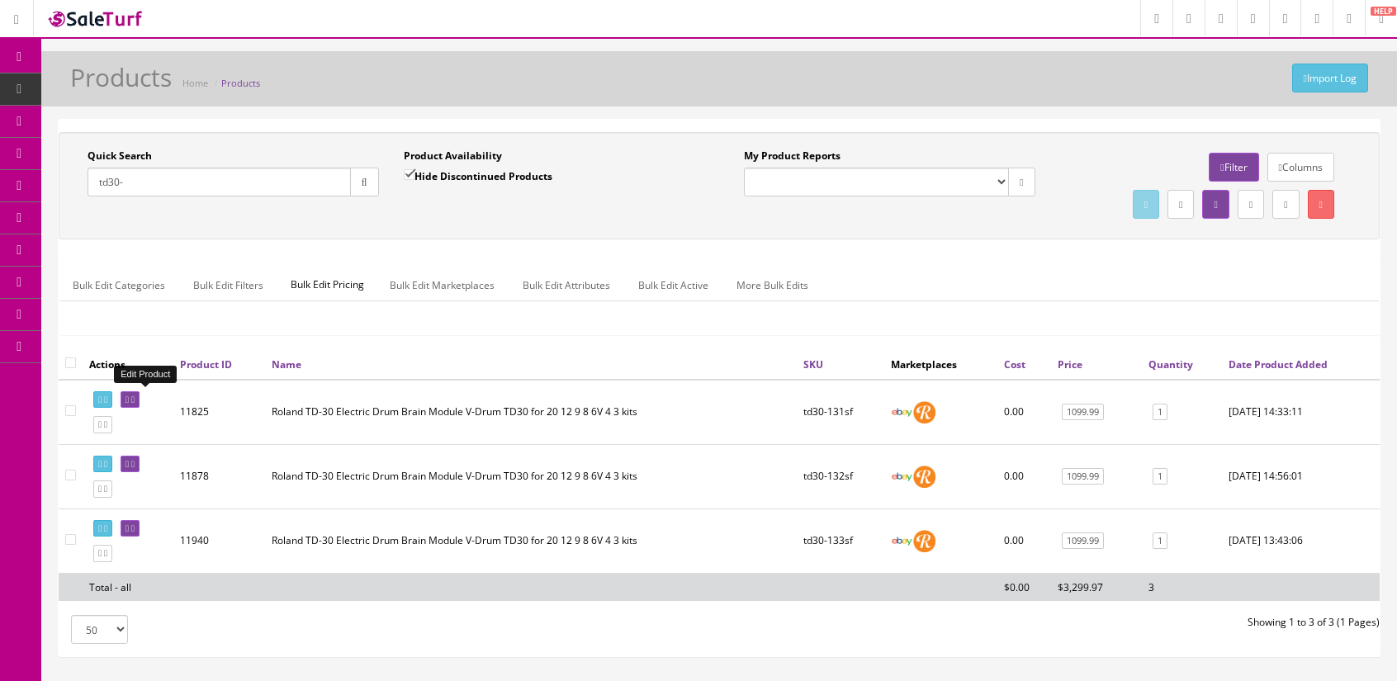
type input "td30-"
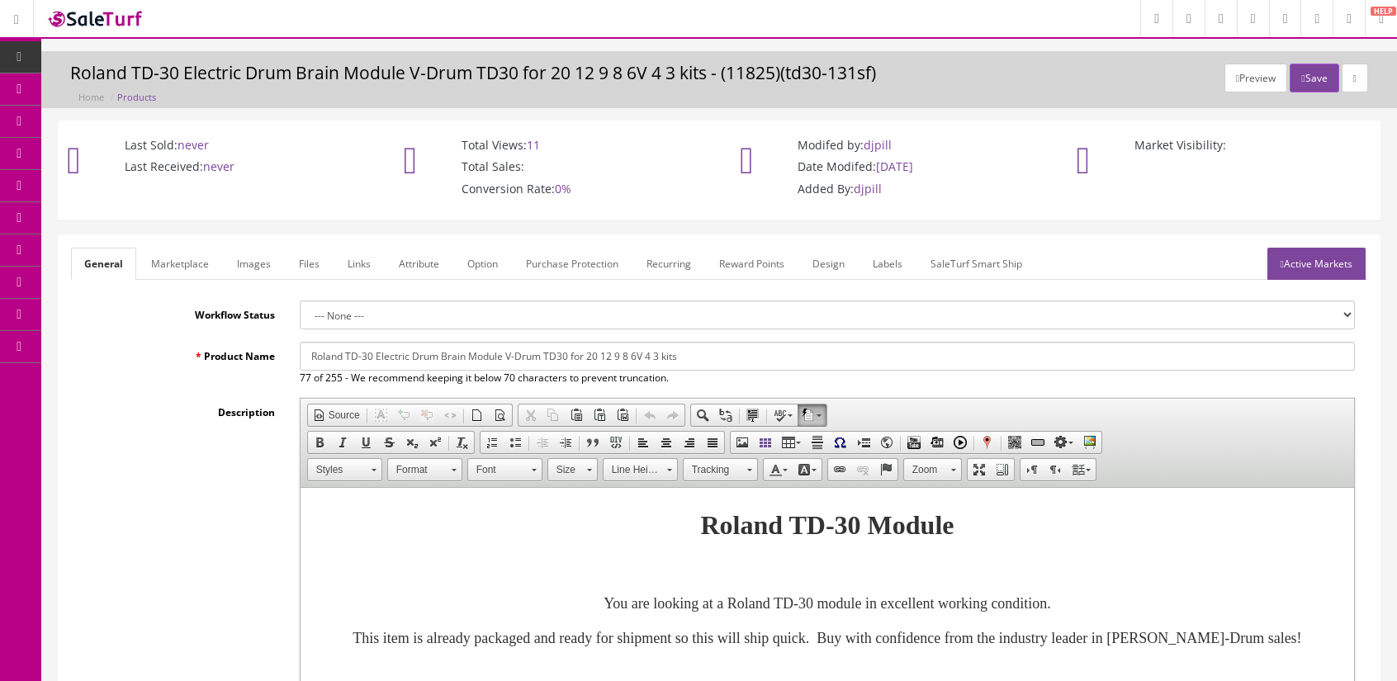
click at [254, 264] on link "Images" at bounding box center [254, 264] width 60 height 32
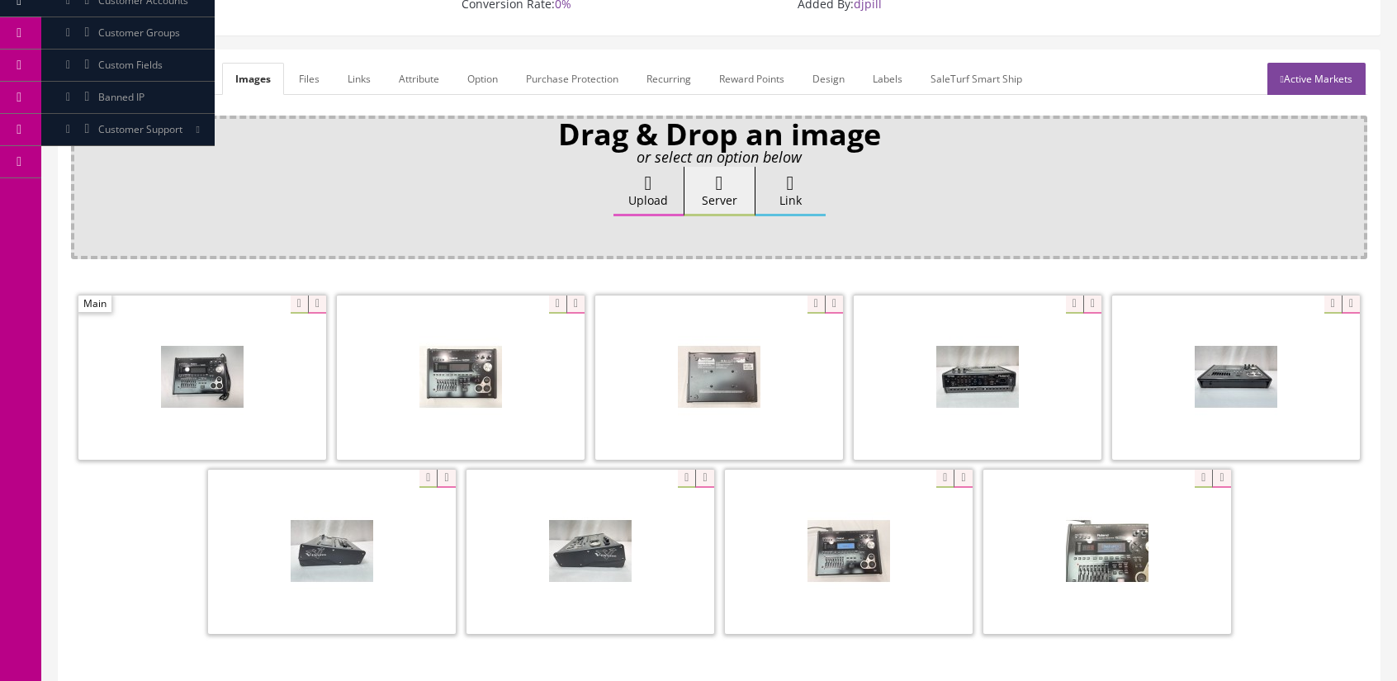
scroll to position [330, 0]
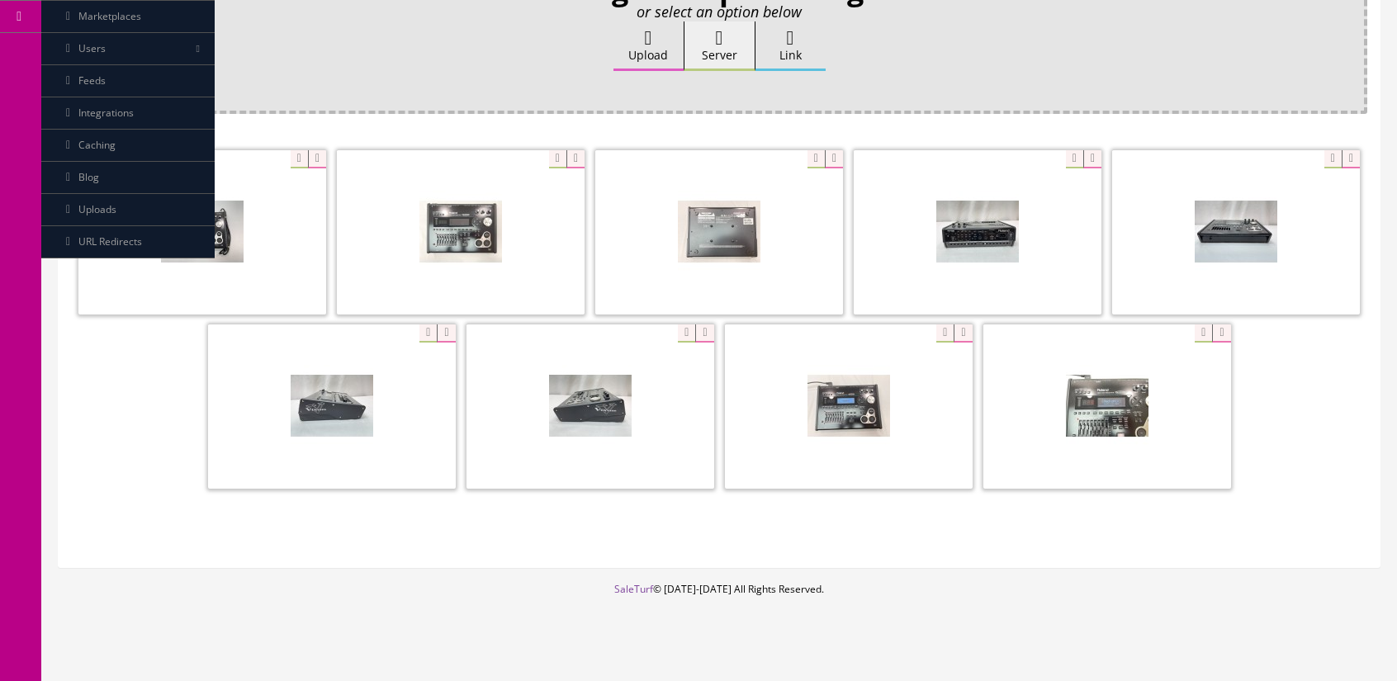
drag, startPoint x: 101, startPoint y: 401, endPoint x: 193, endPoint y: 272, distance: 159.2
click at [104, 394] on div at bounding box center [719, 321] width 1296 height 348
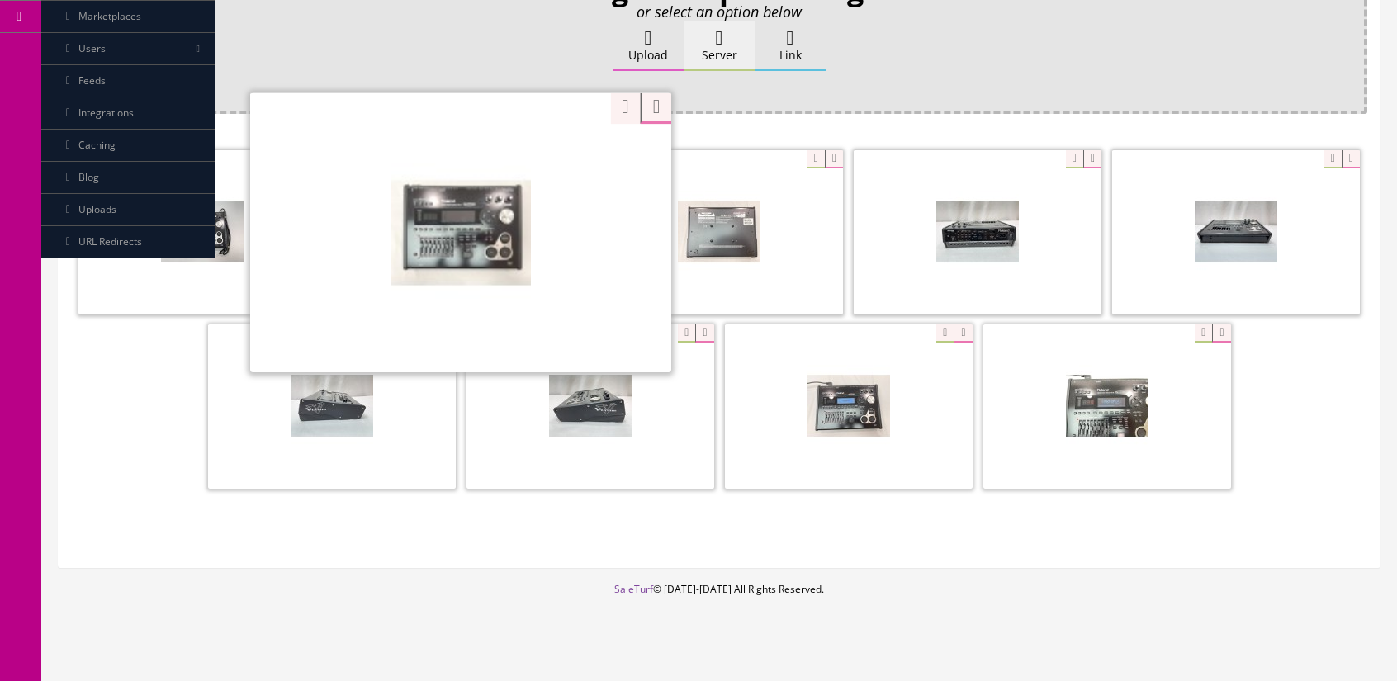
click at [557, 156] on div at bounding box center [460, 232] width 421 height 281
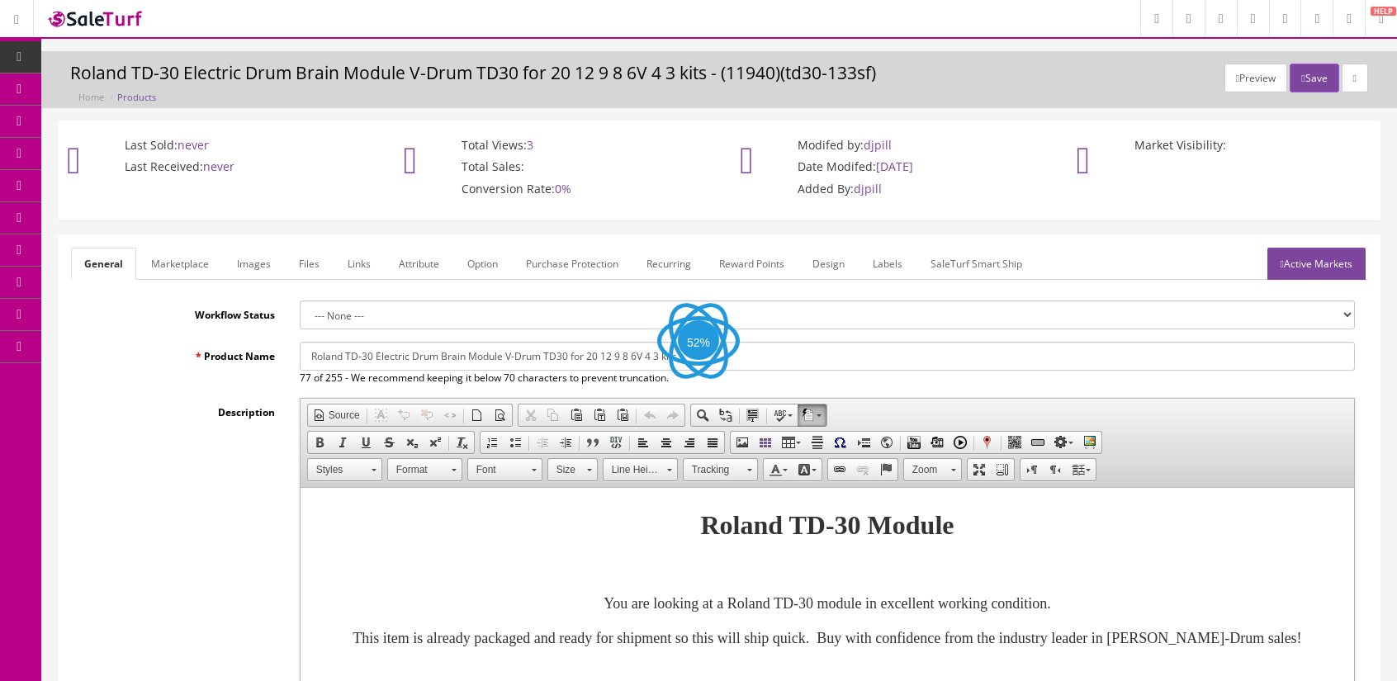
click at [251, 263] on link "Images" at bounding box center [254, 264] width 60 height 32
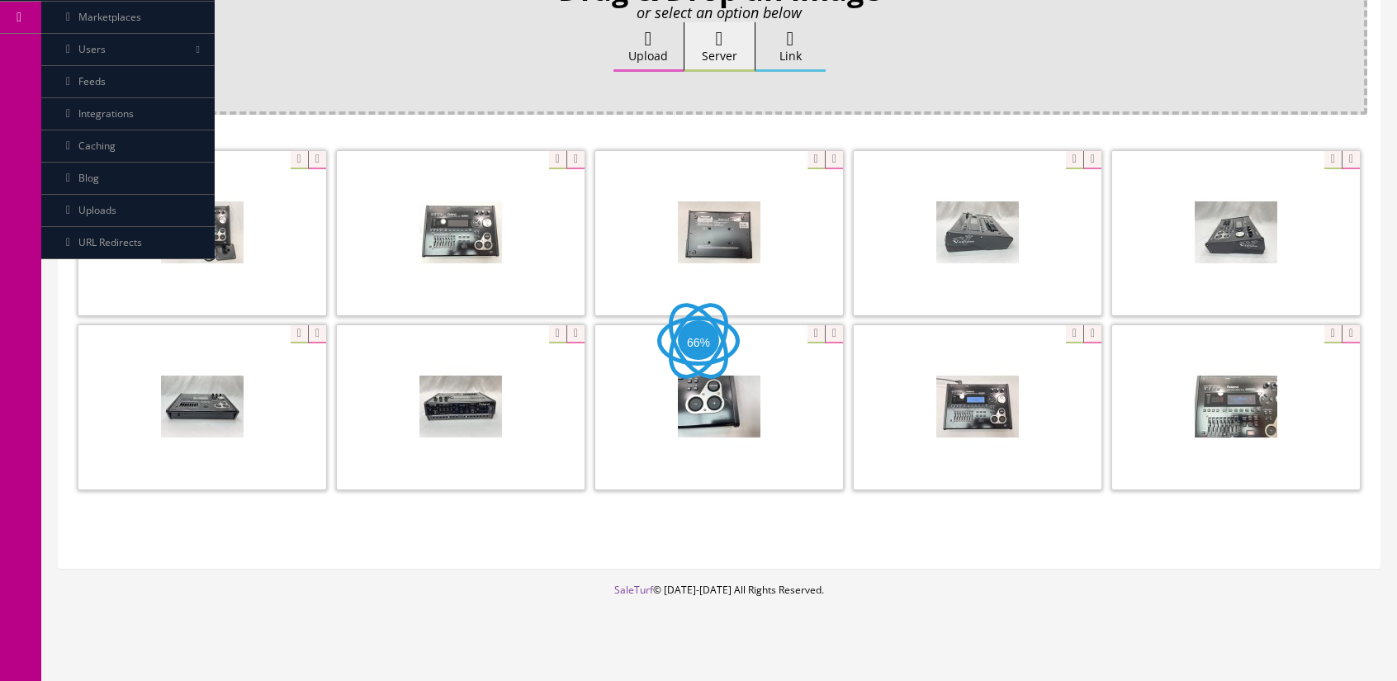
scroll to position [330, 0]
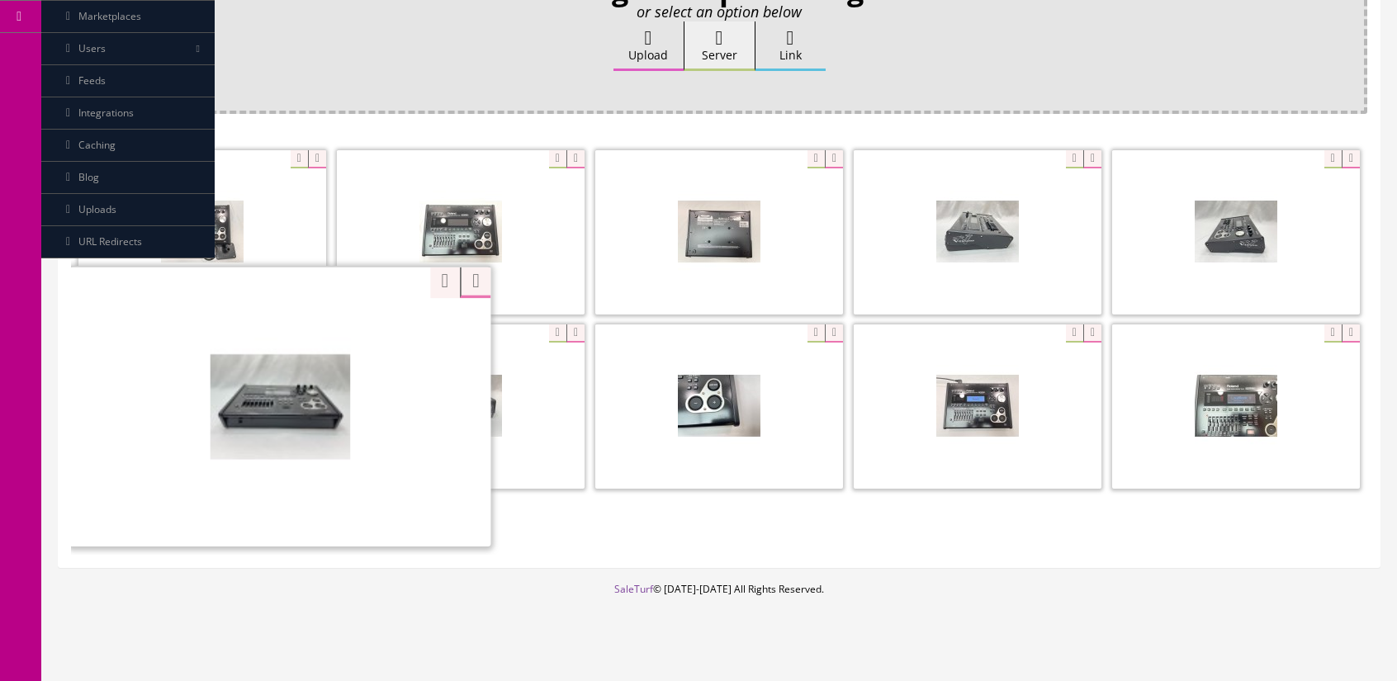
click at [286, 331] on div at bounding box center [279, 406] width 421 height 281
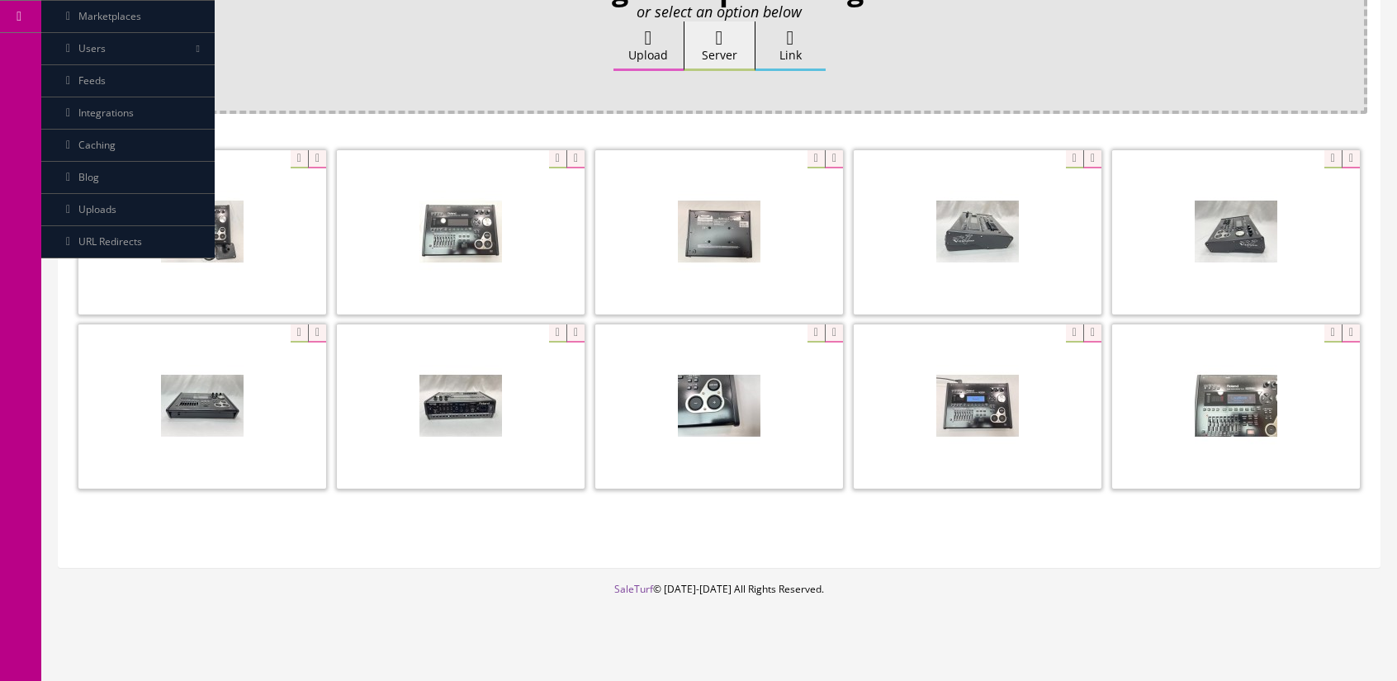
click at [929, 533] on div "Drag & Drop an image or select an option below Upload Server Link Ok WM Left To…" at bounding box center [719, 262] width 1296 height 585
click at [809, 329] on div at bounding box center [719, 406] width 248 height 165
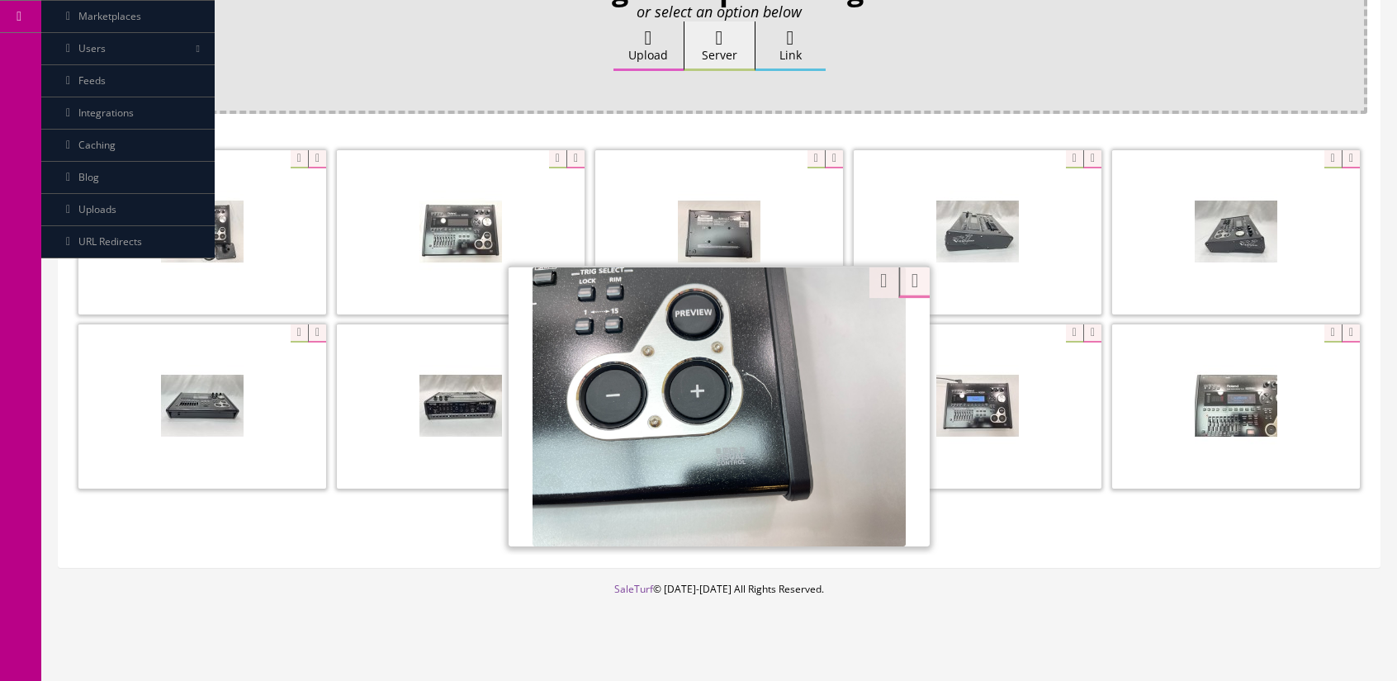
click at [1162, 537] on div "Drag & Drop an image or select an option below Upload Server Link Ok WM Left To…" at bounding box center [719, 262] width 1296 height 585
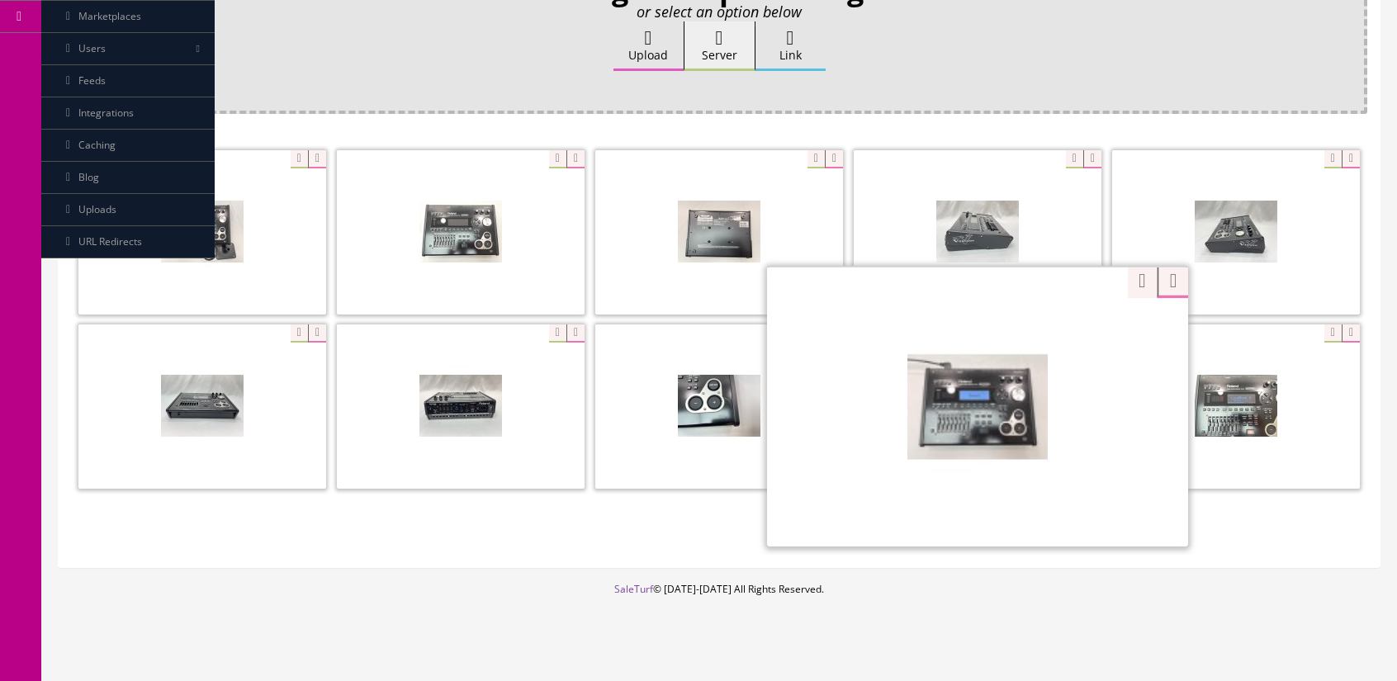
click at [1067, 323] on div at bounding box center [977, 406] width 421 height 281
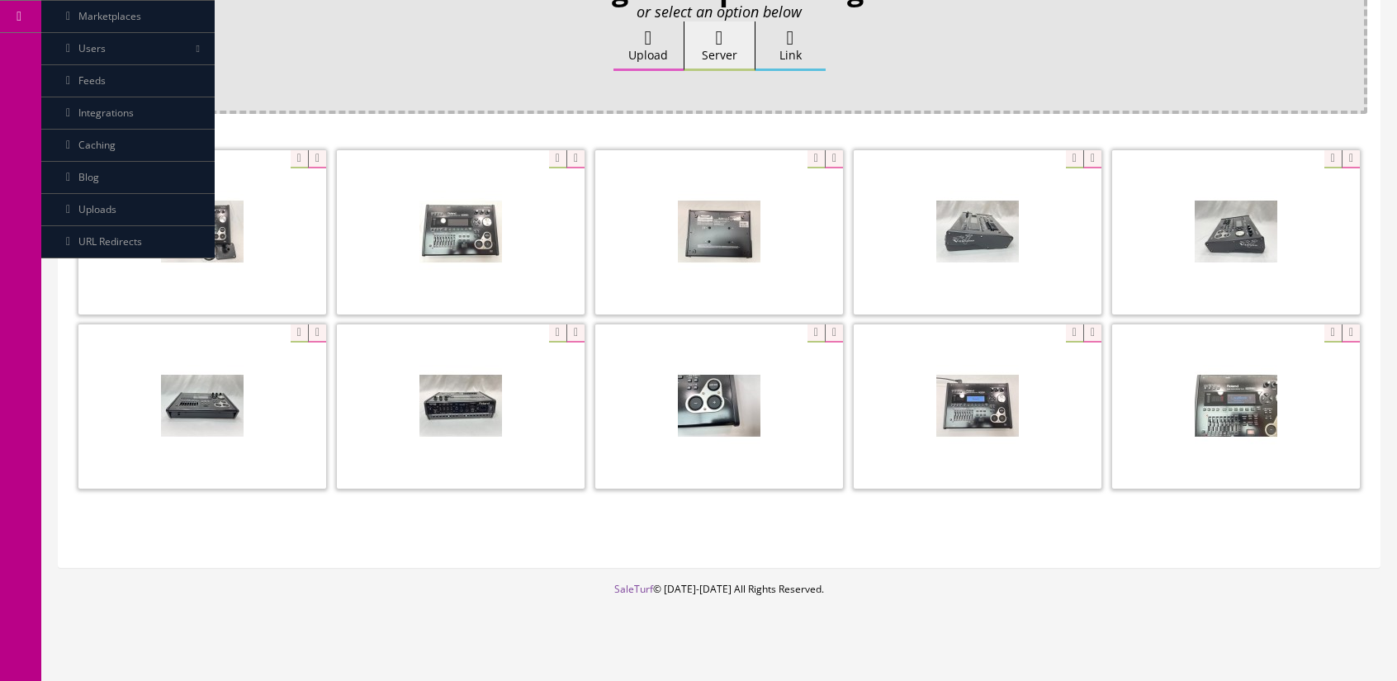
click at [1253, 513] on div "Drag & Drop an image or select an option below Upload Server Link Ok WM Left To…" at bounding box center [719, 262] width 1296 height 585
click at [1327, 326] on div at bounding box center [1236, 406] width 248 height 165
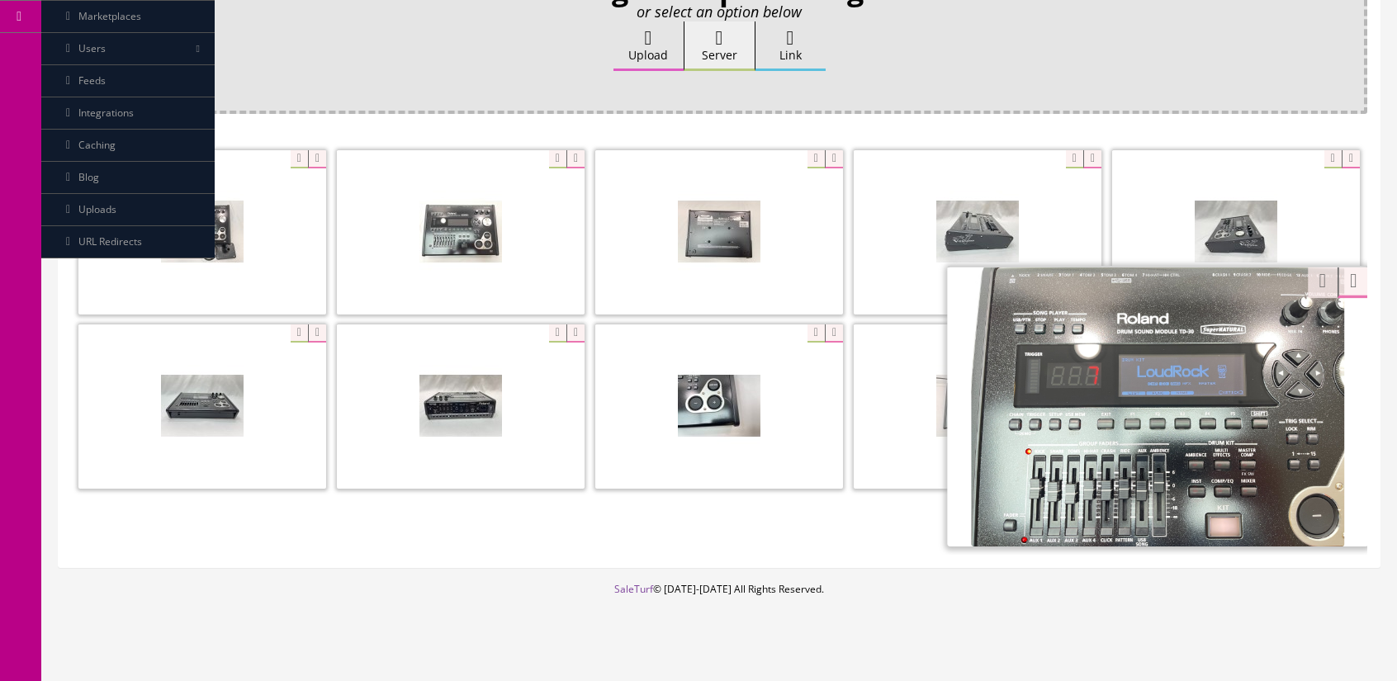
click at [562, 523] on div "Drag & Drop an image or select an option below Upload Server Link Ok WM Left To…" at bounding box center [719, 262] width 1296 height 585
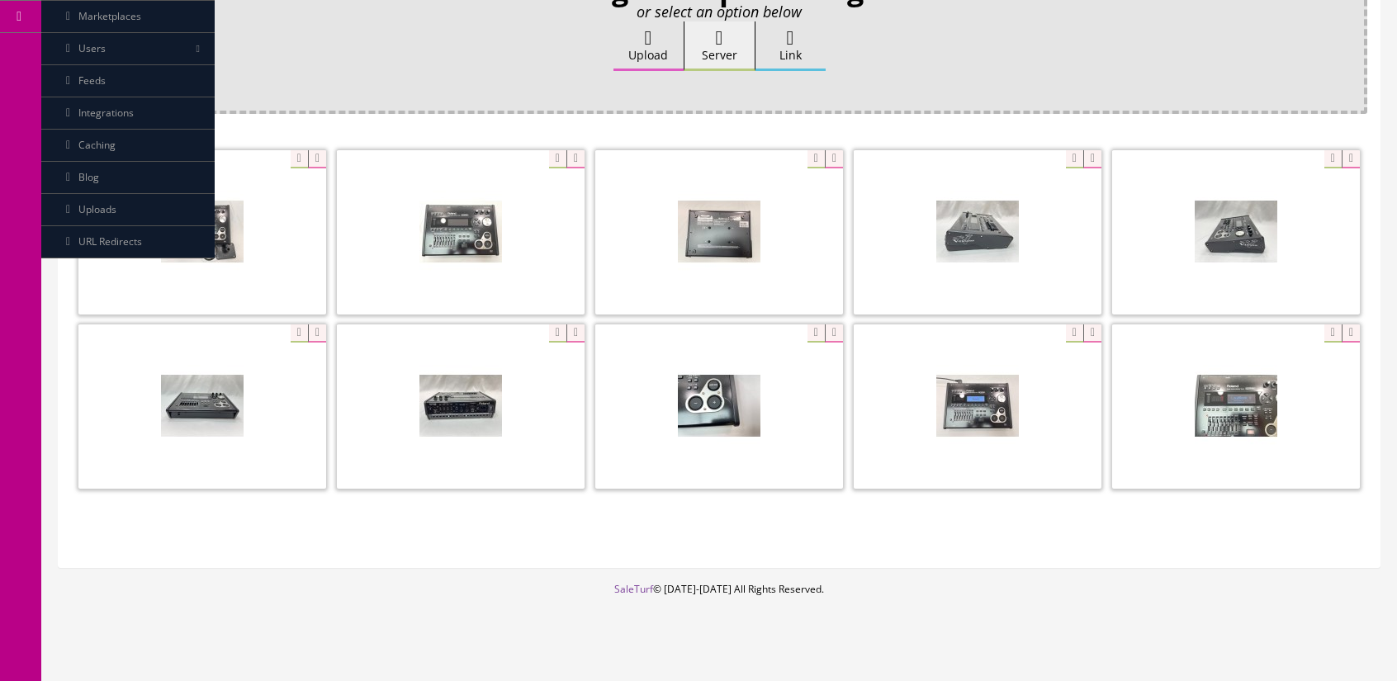
click at [814, 523] on div "Drag & Drop an image or select an option below Upload Server Link Ok WM Left To…" at bounding box center [719, 262] width 1296 height 585
click at [850, 519] on div "Drag & Drop an image or select an option below Upload Server Link Ok WM Left To…" at bounding box center [719, 262] width 1296 height 585
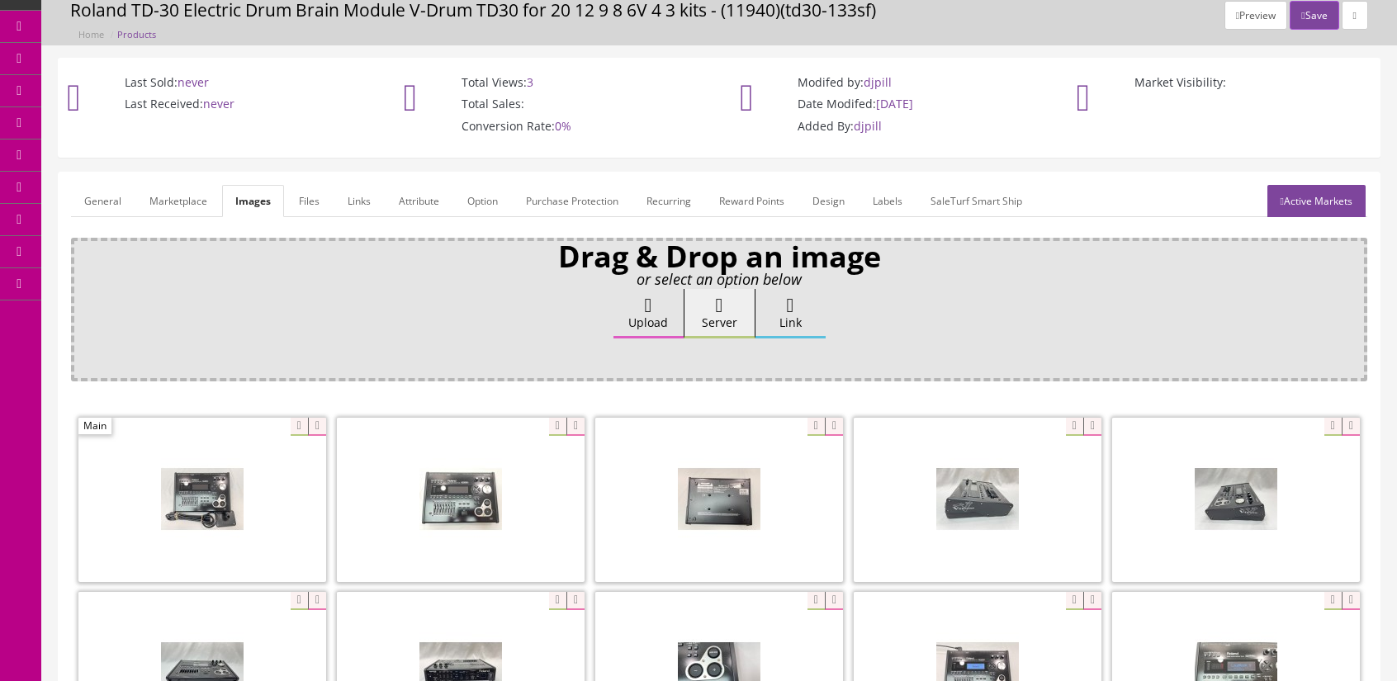
scroll to position [0, 0]
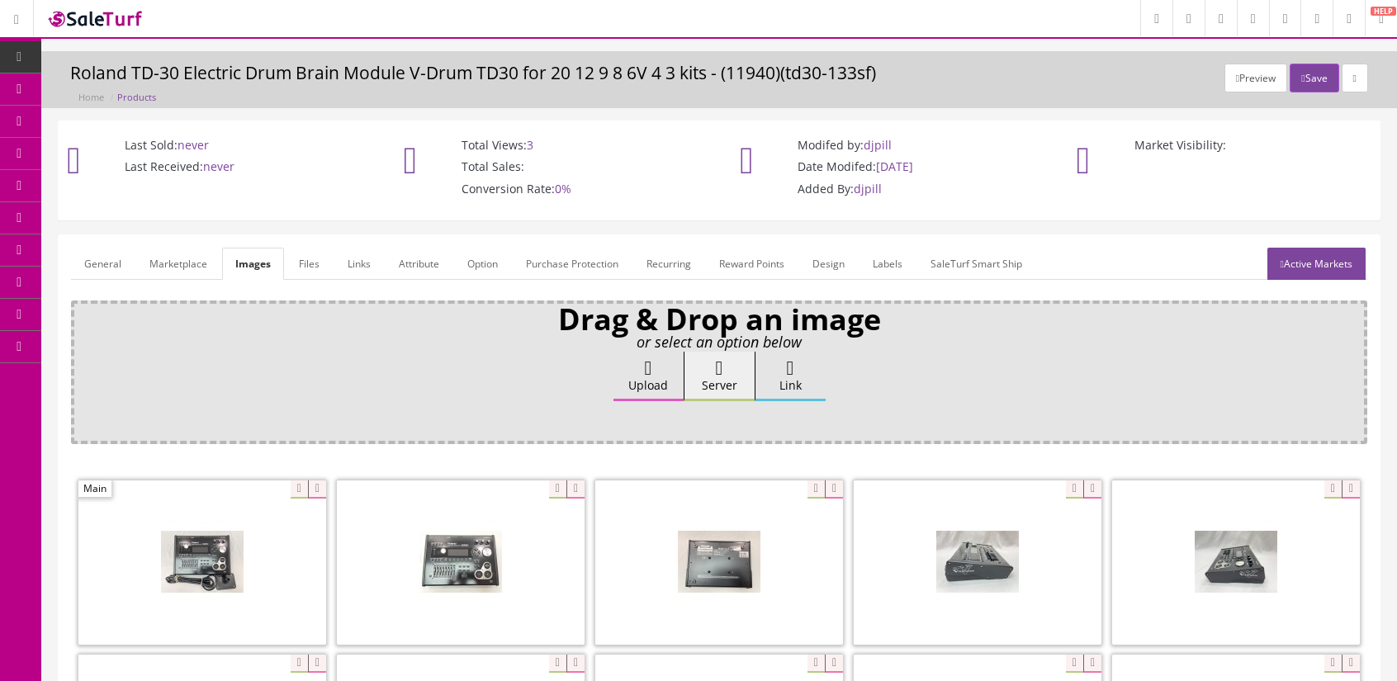
click at [97, 255] on link "General" at bounding box center [103, 264] width 64 height 32
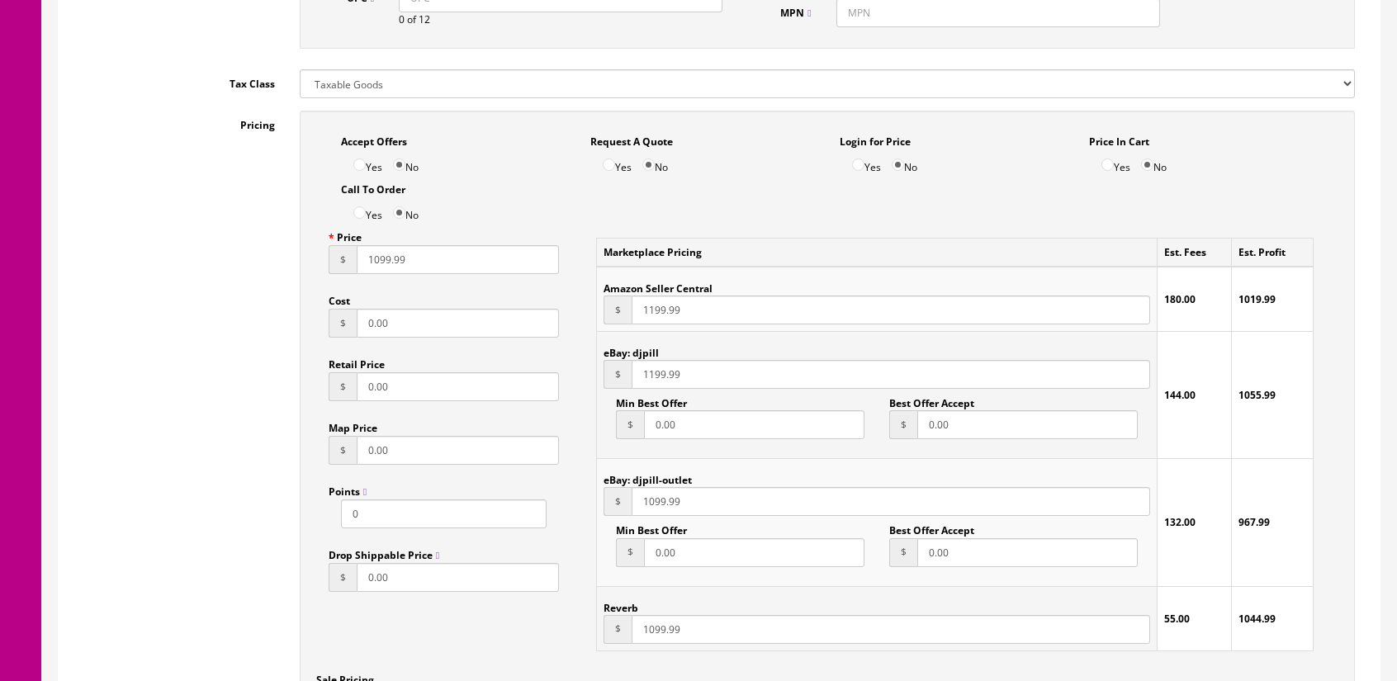
scroll to position [991, 0]
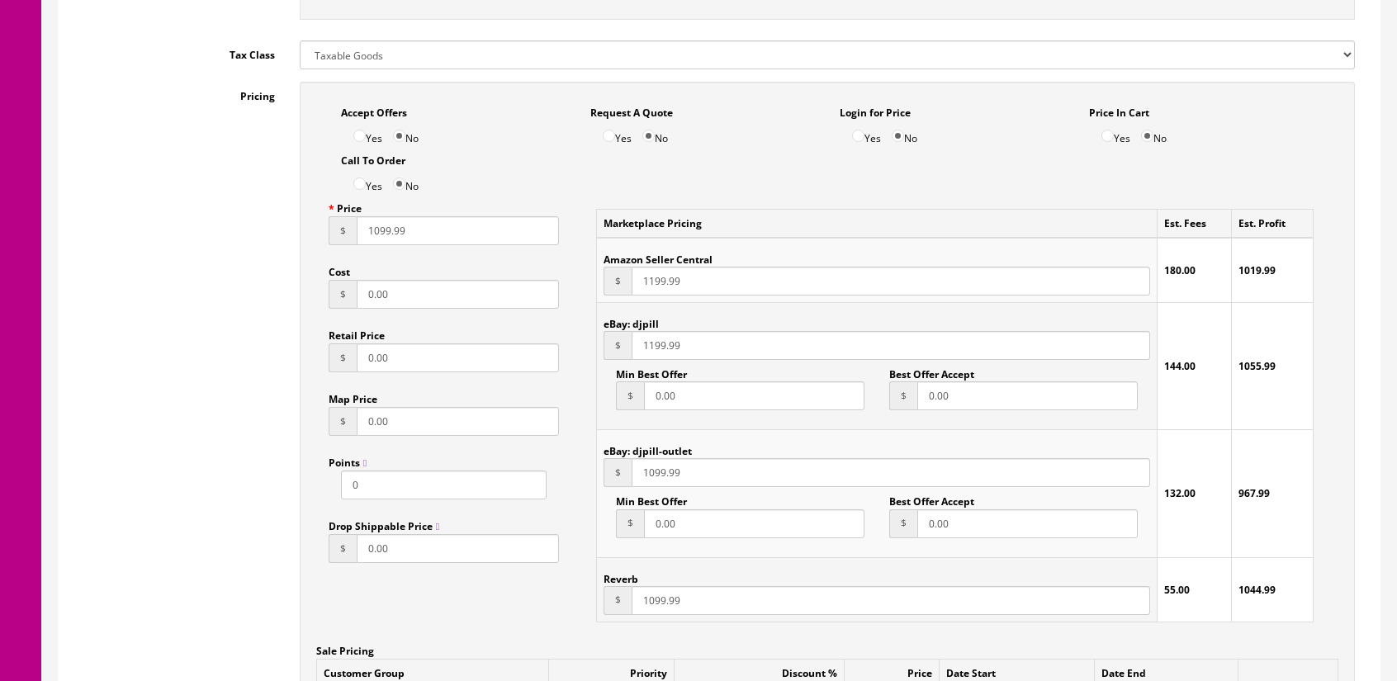
click at [147, 395] on div "Pricing Accept Offers Yes No Request A Quote Yes No Login for Price Yes No Pric…" at bounding box center [719, 485] width 1296 height 806
